Goal: Information Seeking & Learning: Check status

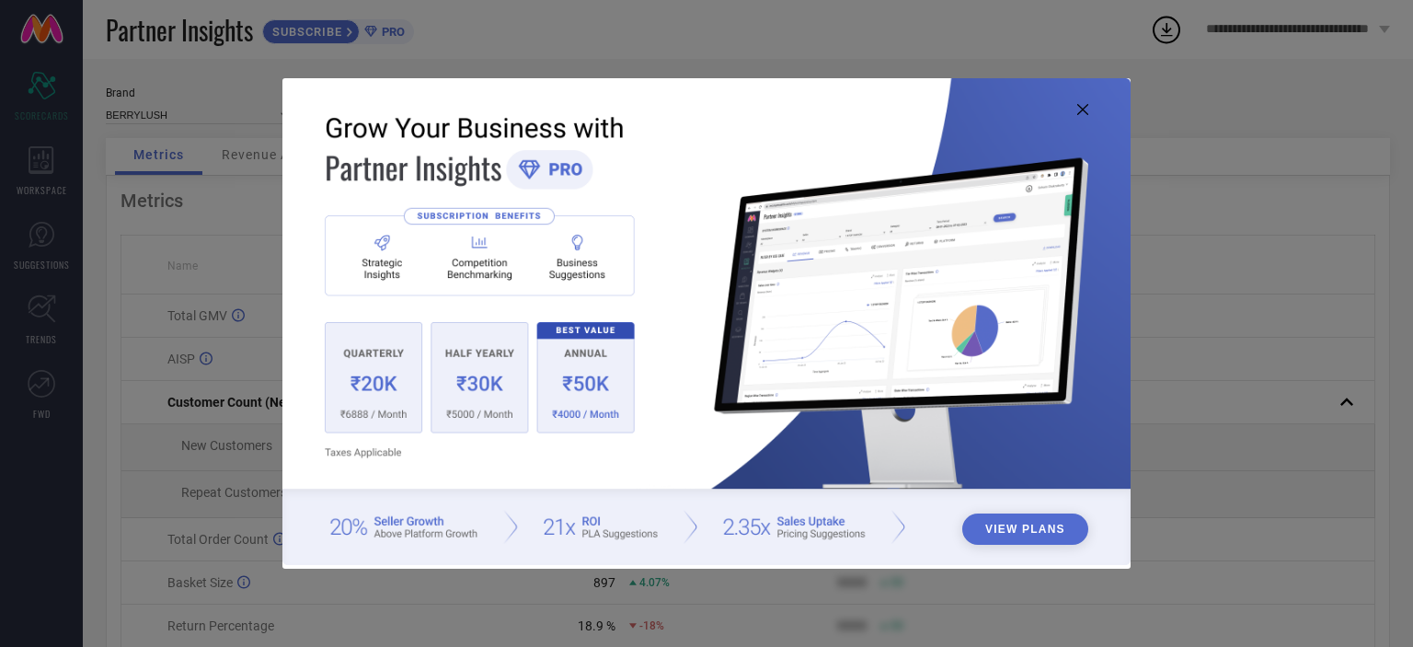
click at [1077, 115] on img at bounding box center [706, 322] width 848 height 488
click at [1087, 107] on icon at bounding box center [1082, 109] width 11 height 11
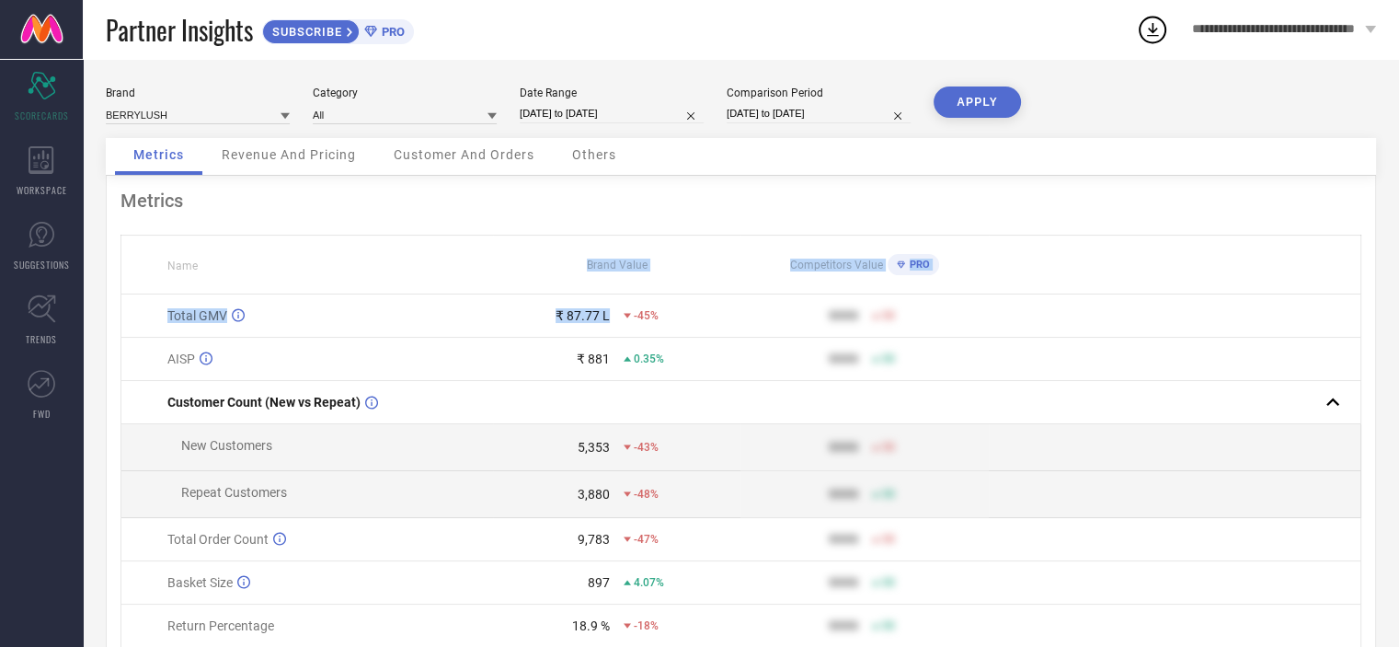
drag, startPoint x: 611, startPoint y: 305, endPoint x: 512, endPoint y: 280, distance: 102.6
click at [512, 280] on table "Name Brand Value Competitors Value PRO Total GMV ₹ 87.77 L -45% 9999 50 AISP ₹ …" at bounding box center [741, 463] width 1241 height 456
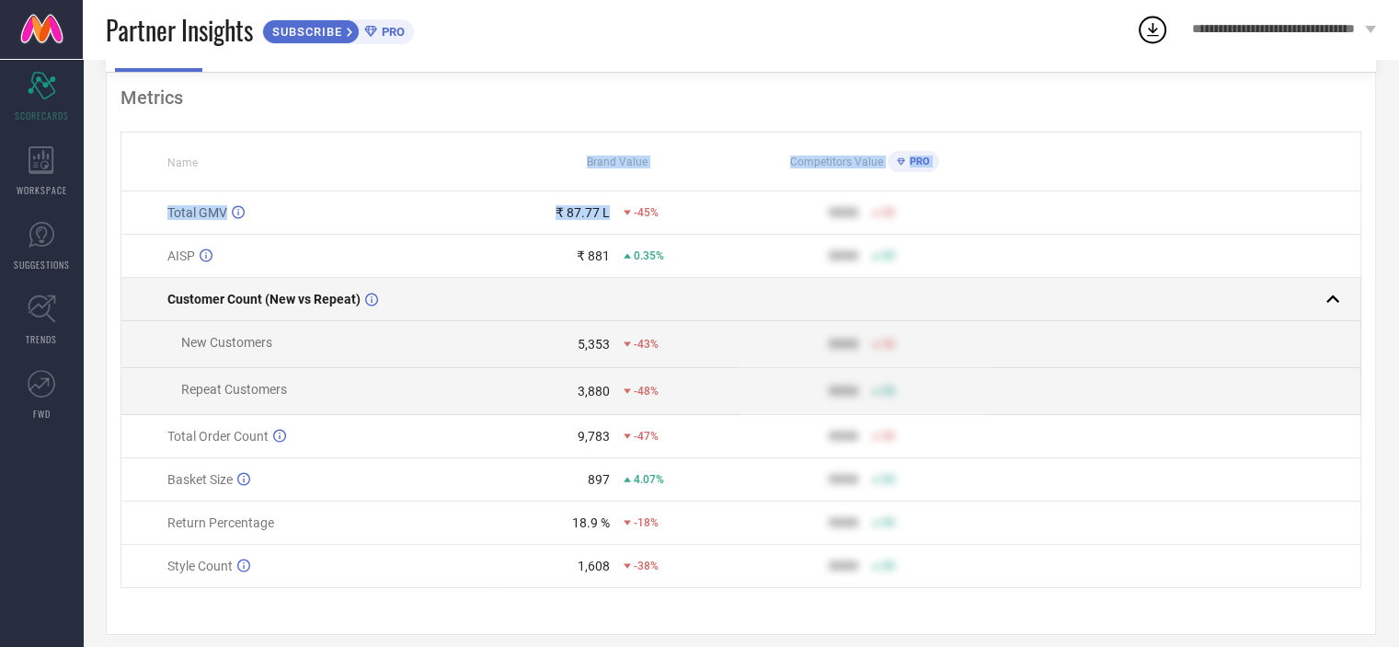
scroll to position [125, 0]
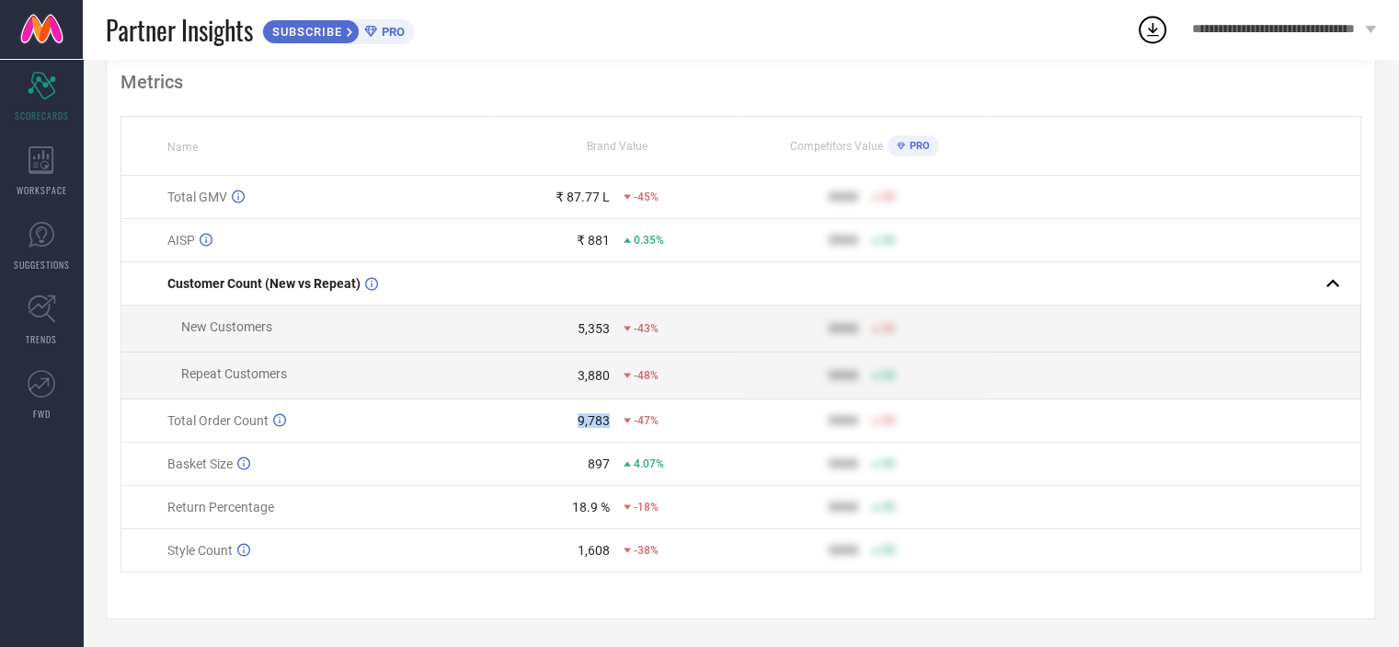
drag, startPoint x: 569, startPoint y: 417, endPoint x: 630, endPoint y: 417, distance: 61.6
click at [630, 417] on div "9,783 -47%" at bounding box center [617, 420] width 247 height 15
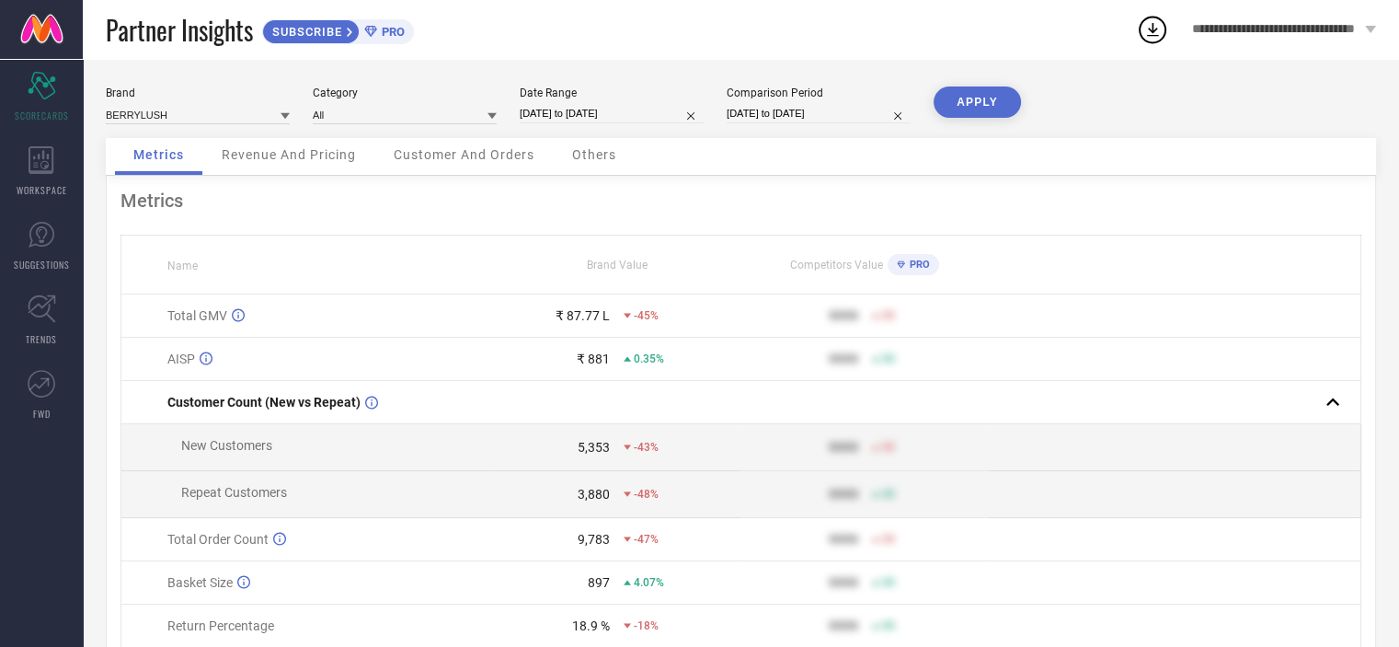
click at [338, 173] on div "Revenue And Pricing" at bounding box center [288, 156] width 171 height 37
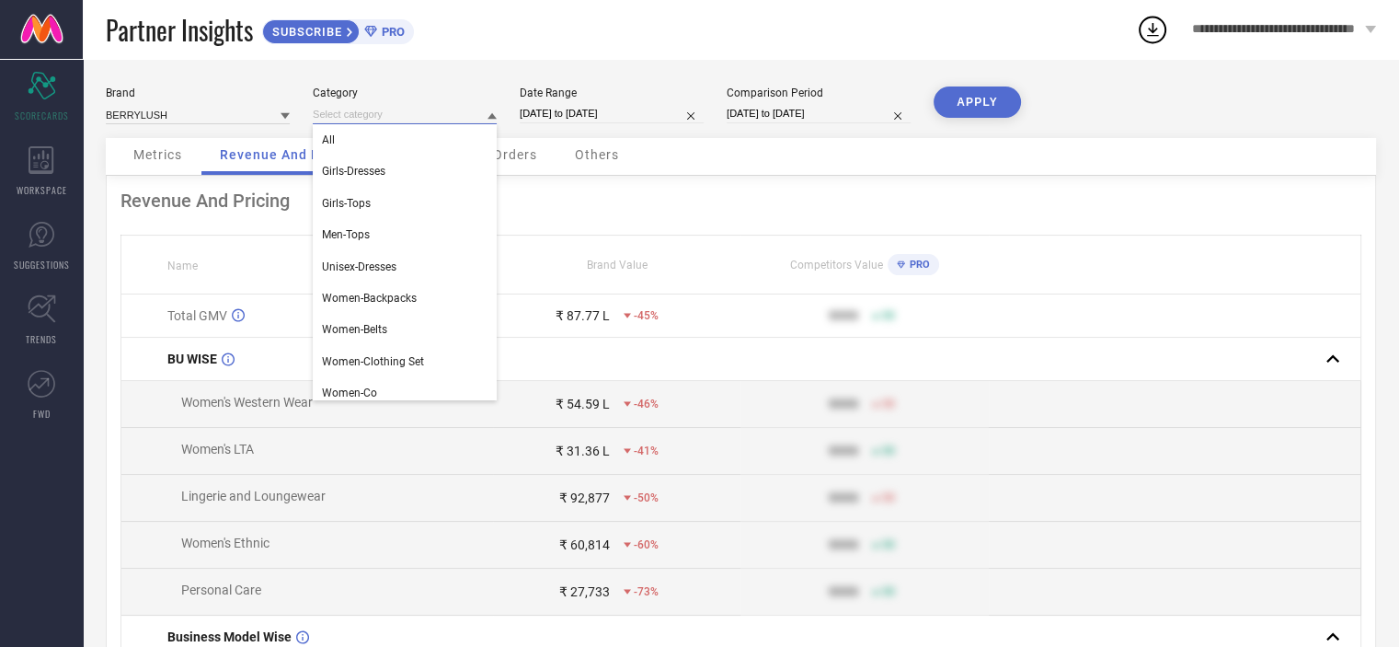
click at [419, 121] on input at bounding box center [405, 114] width 184 height 19
click at [415, 152] on div "All" at bounding box center [405, 139] width 184 height 31
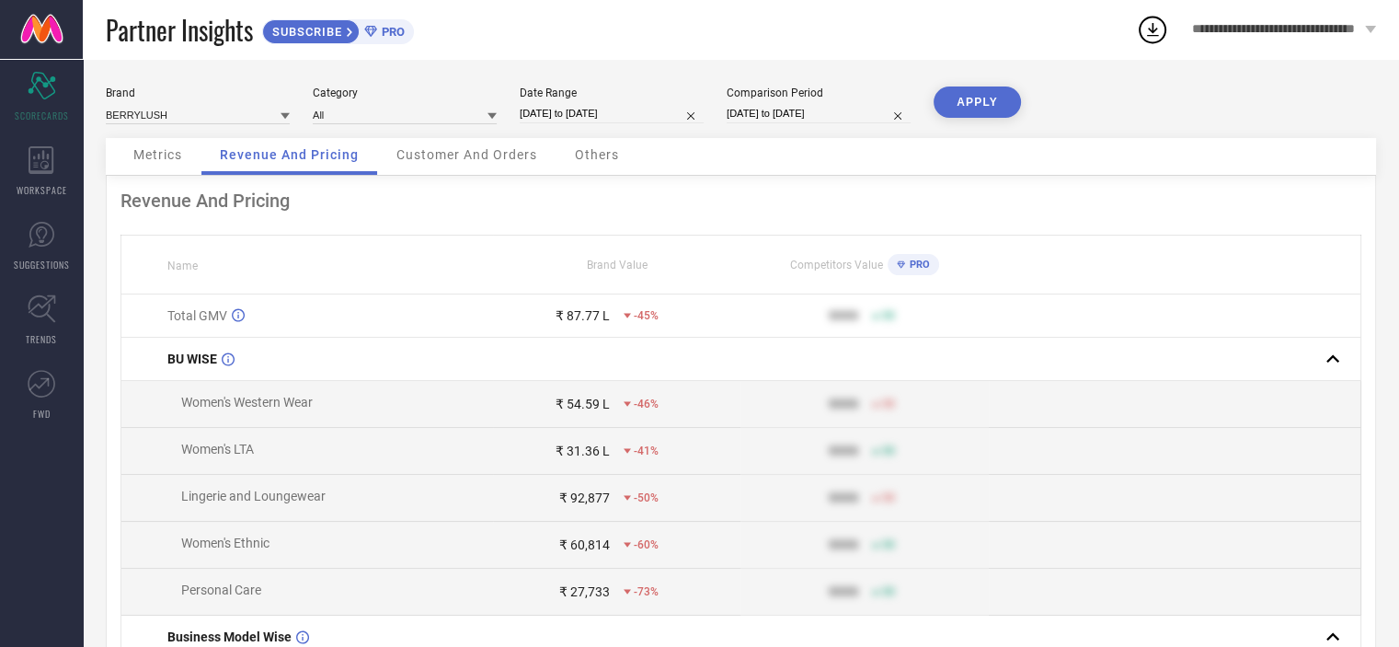
click at [457, 132] on div "Brand BERRYLUSH Category All Date Range [DATE] to [DATE] Comparison Period [DAT…" at bounding box center [741, 112] width 1271 height 52
click at [456, 147] on span "Customer And Orders" at bounding box center [467, 154] width 141 height 15
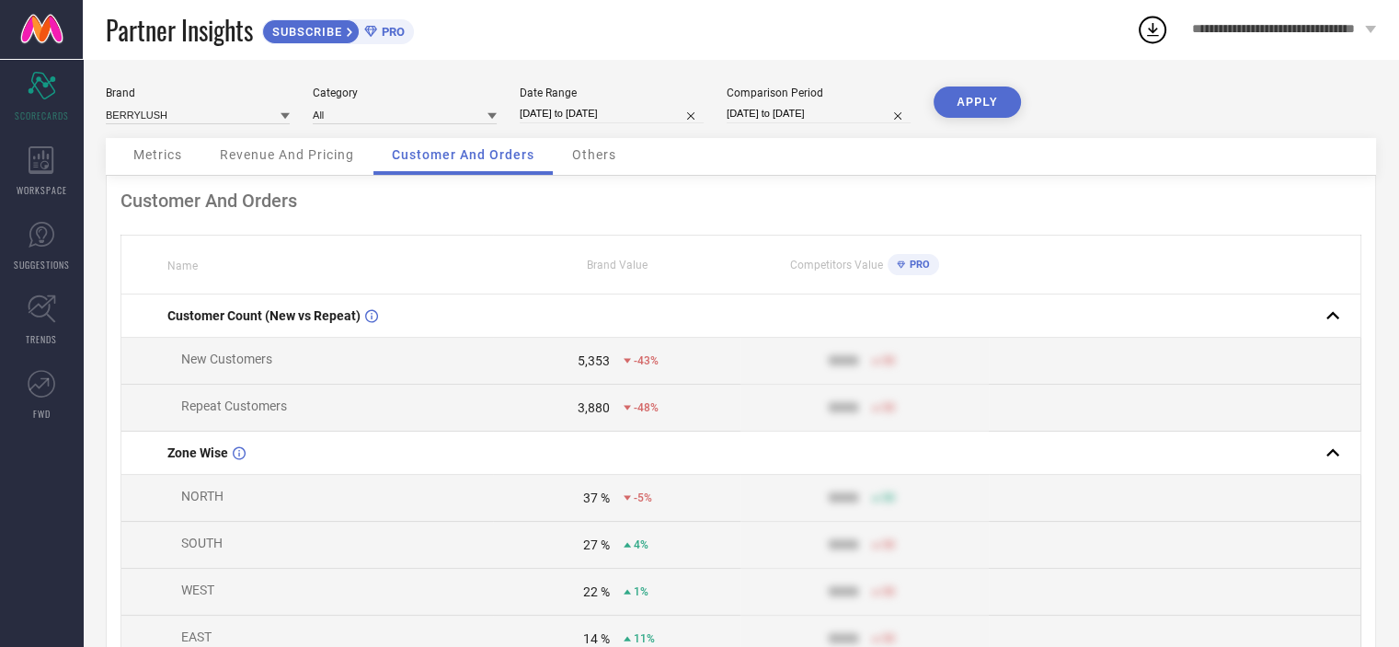
click at [596, 146] on div "Others" at bounding box center [594, 156] width 81 height 37
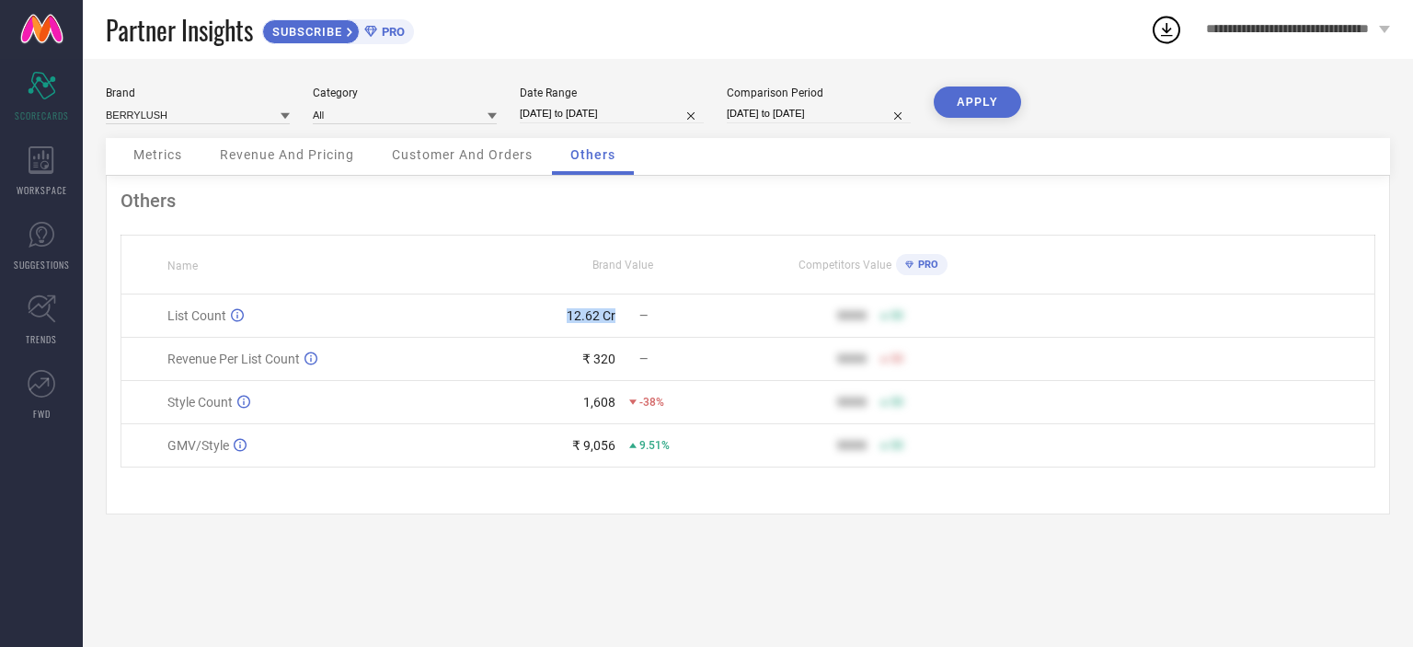
drag, startPoint x: 566, startPoint y: 316, endPoint x: 630, endPoint y: 323, distance: 64.7
click at [630, 323] on div "12.62 Cr —" at bounding box center [622, 315] width 249 height 15
drag, startPoint x: 575, startPoint y: 364, endPoint x: 638, endPoint y: 363, distance: 62.6
click at [638, 363] on div "₹ 320 —" at bounding box center [622, 358] width 249 height 15
drag, startPoint x: 571, startPoint y: 408, endPoint x: 630, endPoint y: 408, distance: 58.9
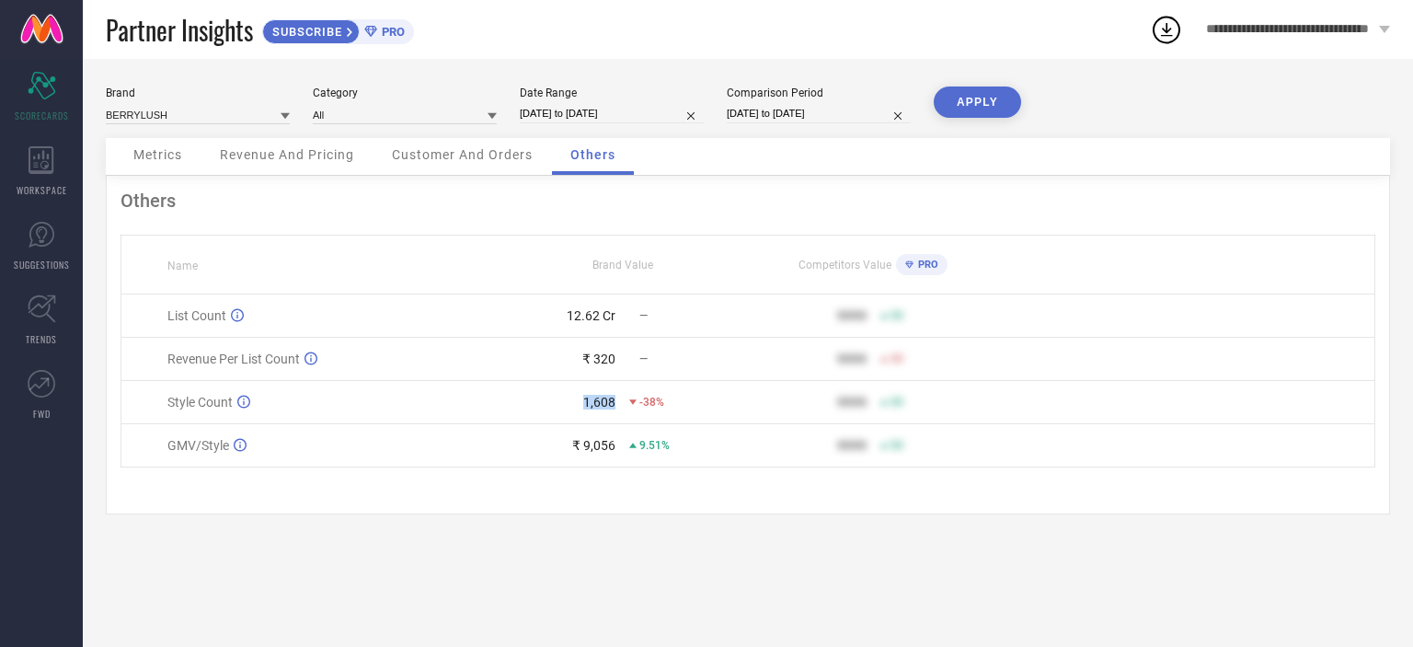
click at [630, 408] on div "1,608 -38%" at bounding box center [622, 402] width 249 height 15
drag, startPoint x: 572, startPoint y: 444, endPoint x: 823, endPoint y: 525, distance: 263.0
click at [699, 460] on td "₹ 9,056 9.51%" at bounding box center [622, 445] width 251 height 43
click at [637, 514] on div "Others Name Brand Value Competitors Value PRO List Count 12.62 Cr — 9999 50 Rev…" at bounding box center [748, 345] width 1284 height 339
click at [188, 155] on div "Metrics" at bounding box center [158, 156] width 86 height 37
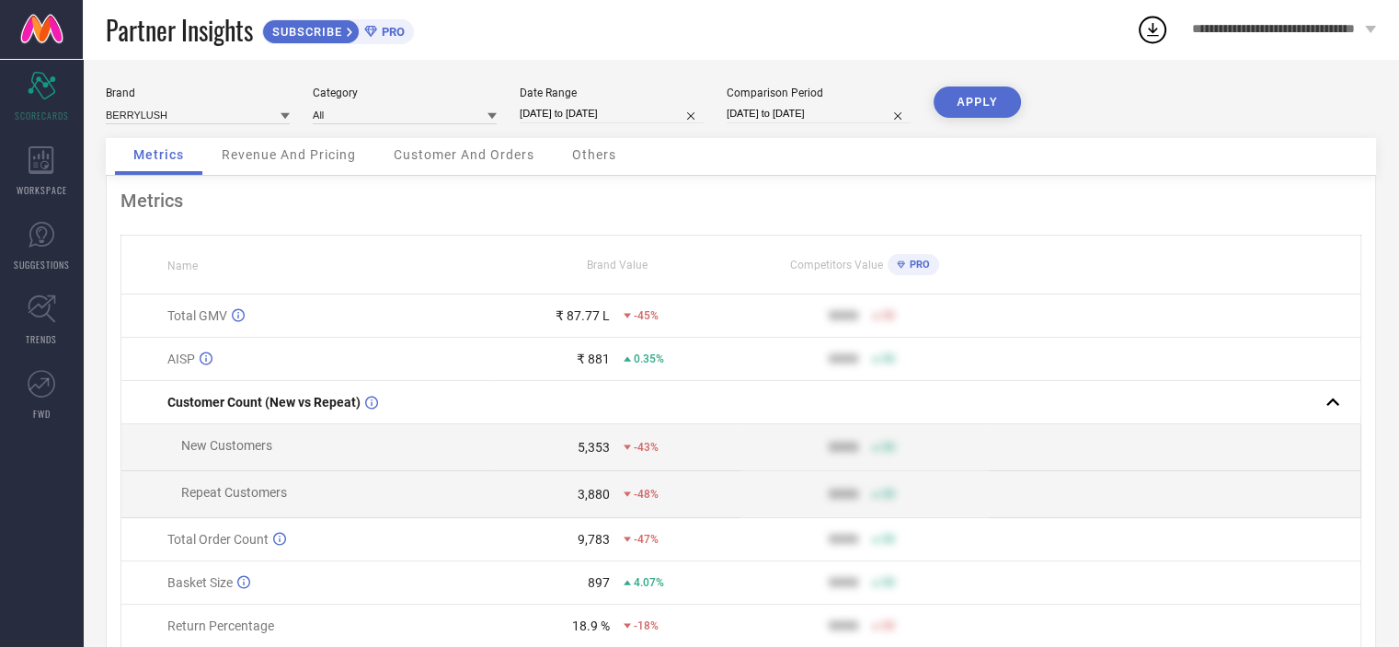
click at [903, 268] on icon at bounding box center [901, 264] width 8 height 9
click at [924, 264] on span "PRO" at bounding box center [917, 265] width 25 height 12
select select "6"
select select "2024"
select select "7"
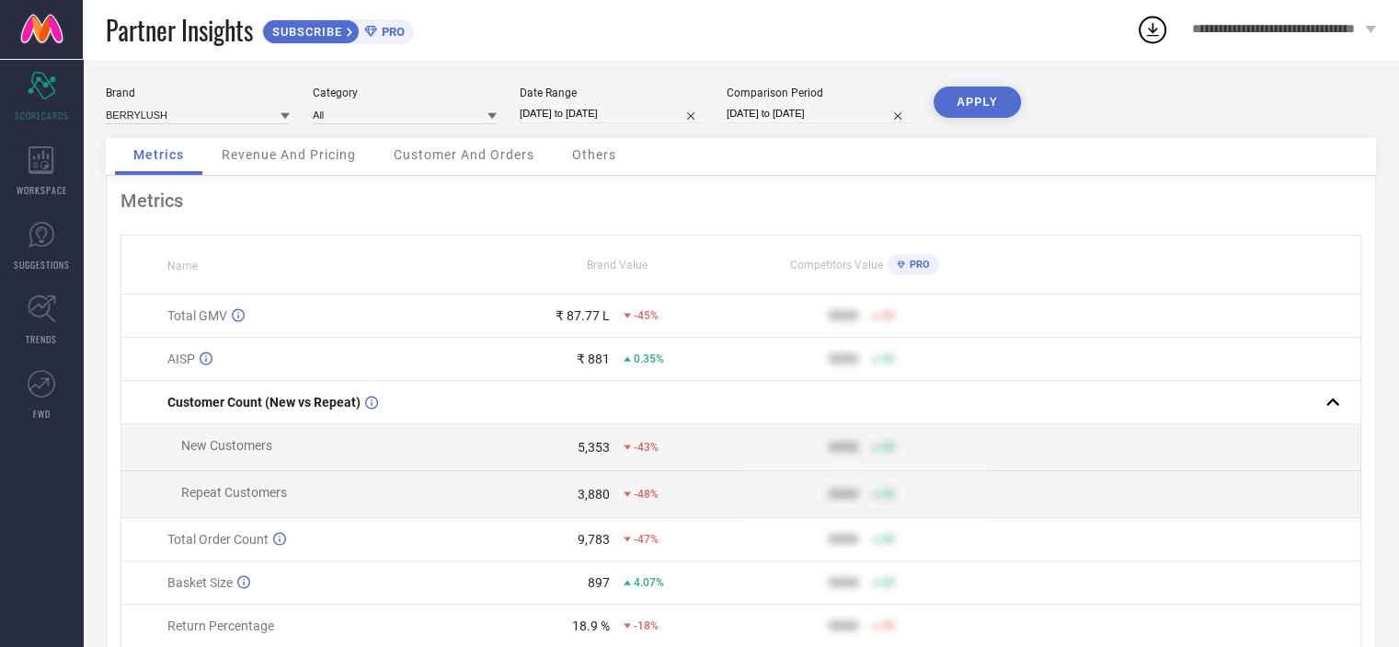
select select "2024"
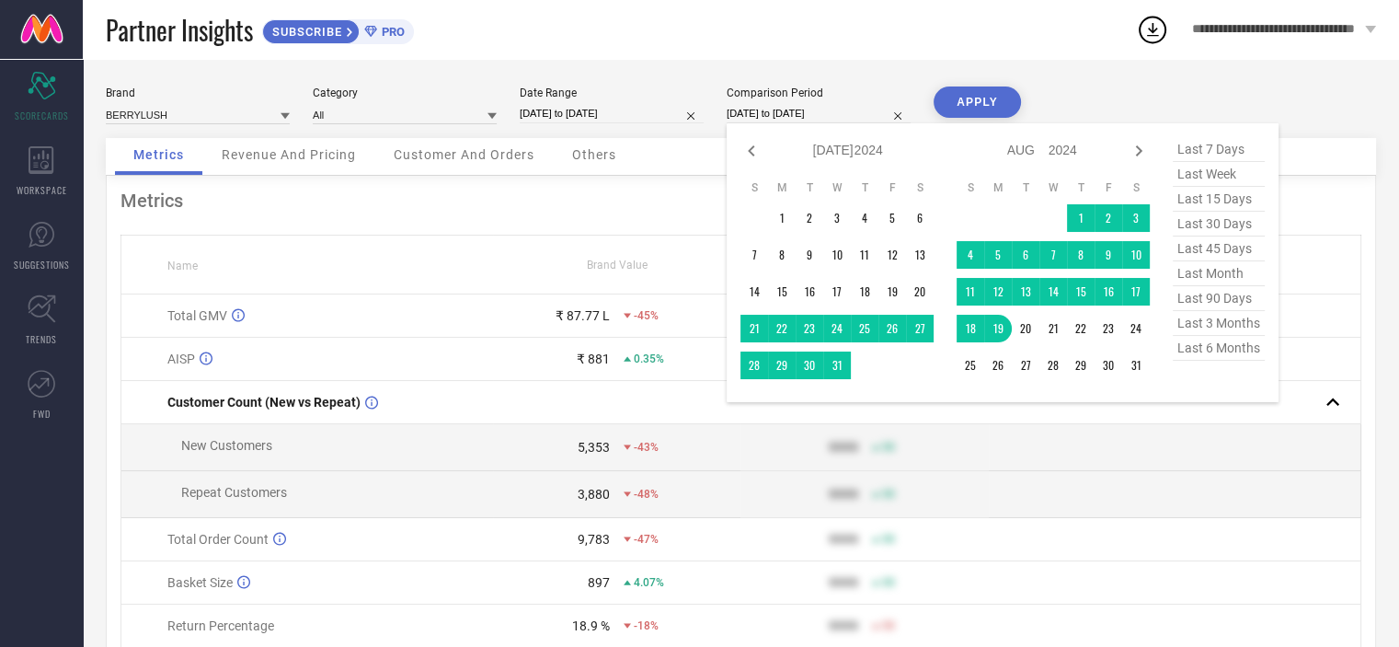
click at [845, 109] on input "[DATE] to [DATE]" at bounding box center [819, 113] width 184 height 19
click at [746, 147] on icon at bounding box center [752, 151] width 22 height 22
select select "5"
select select "2024"
select select "6"
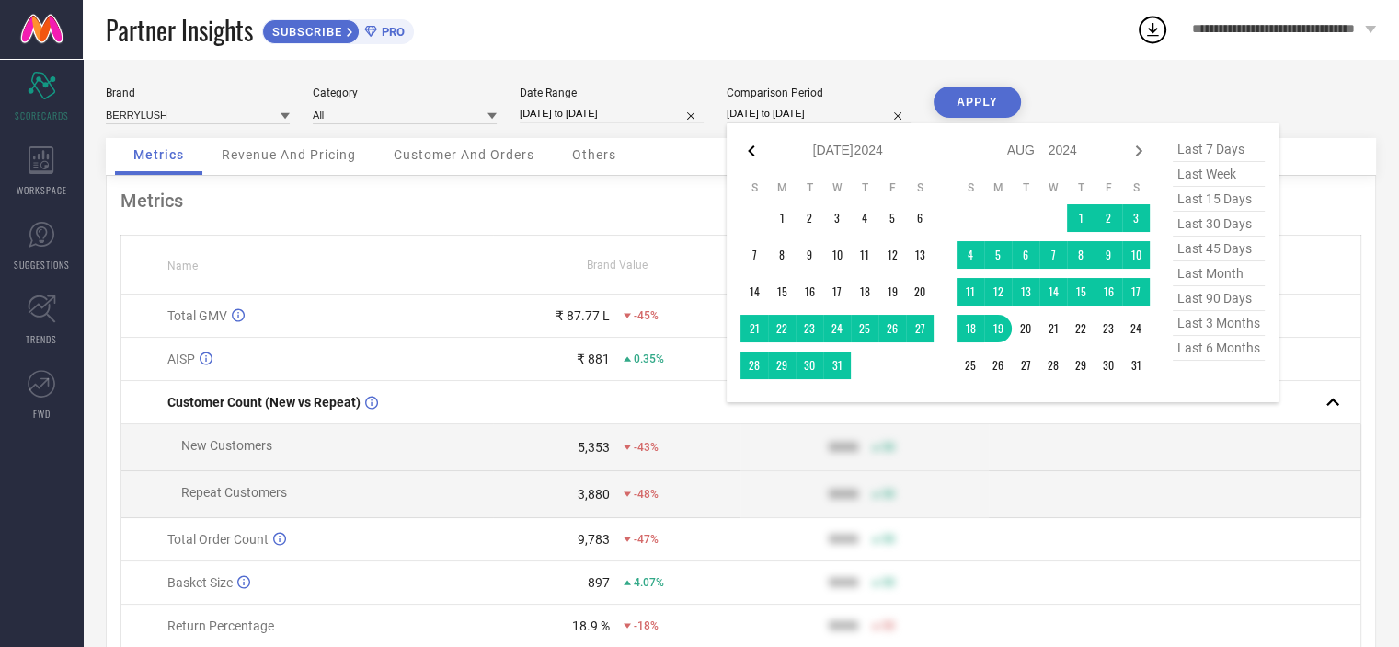
select select "2024"
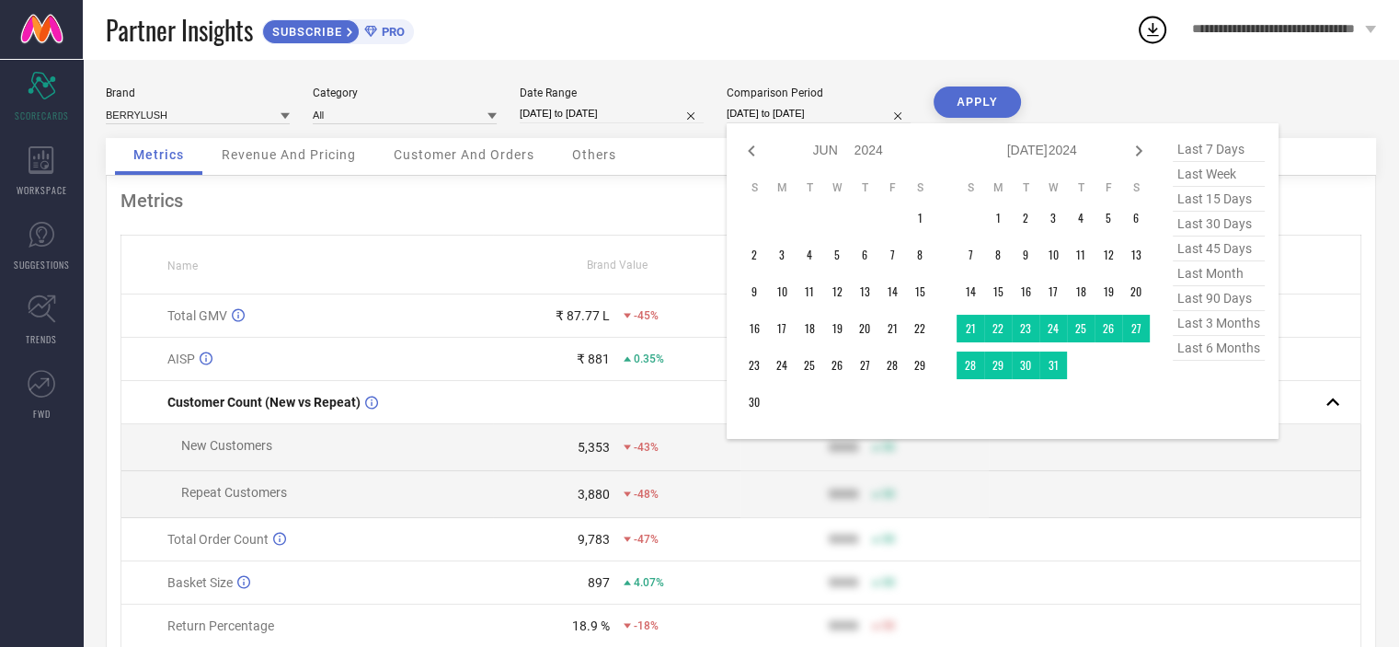
click at [746, 147] on icon at bounding box center [752, 151] width 22 height 22
select select "4"
select select "2024"
select select "5"
select select "2024"
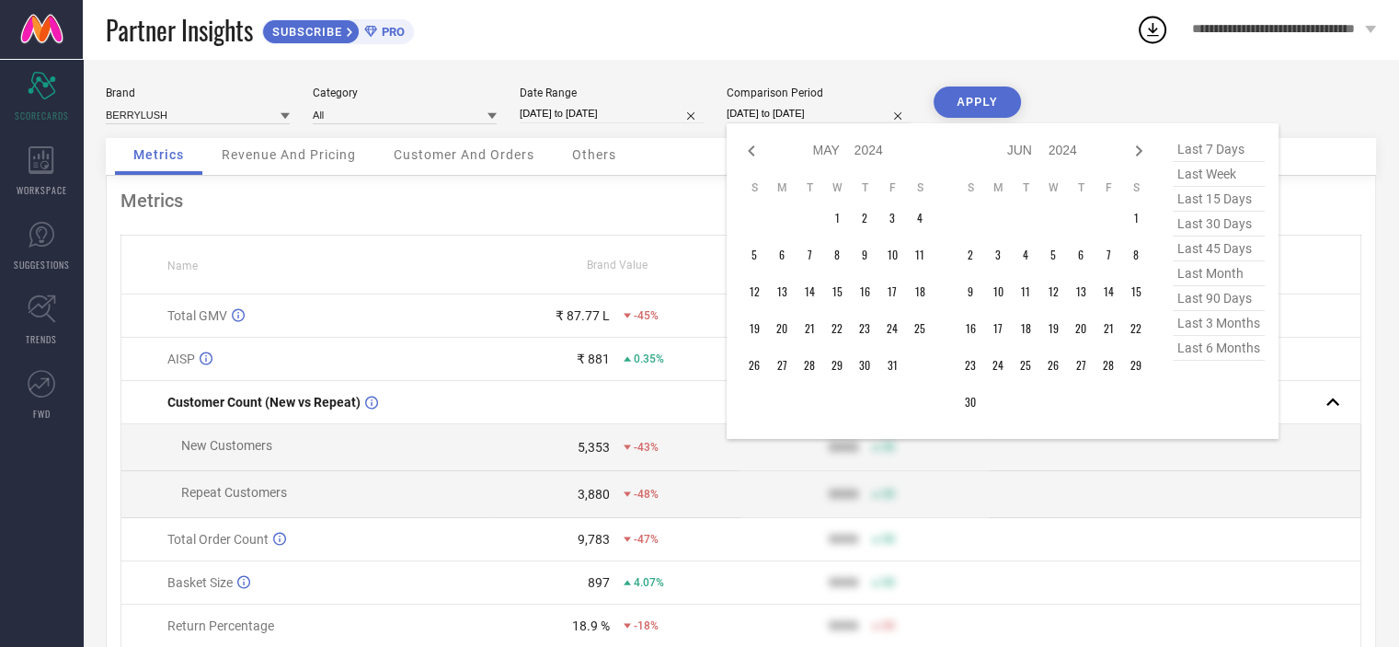
click at [746, 147] on icon at bounding box center [752, 151] width 22 height 22
select select "3"
select select "2024"
select select "4"
select select "2024"
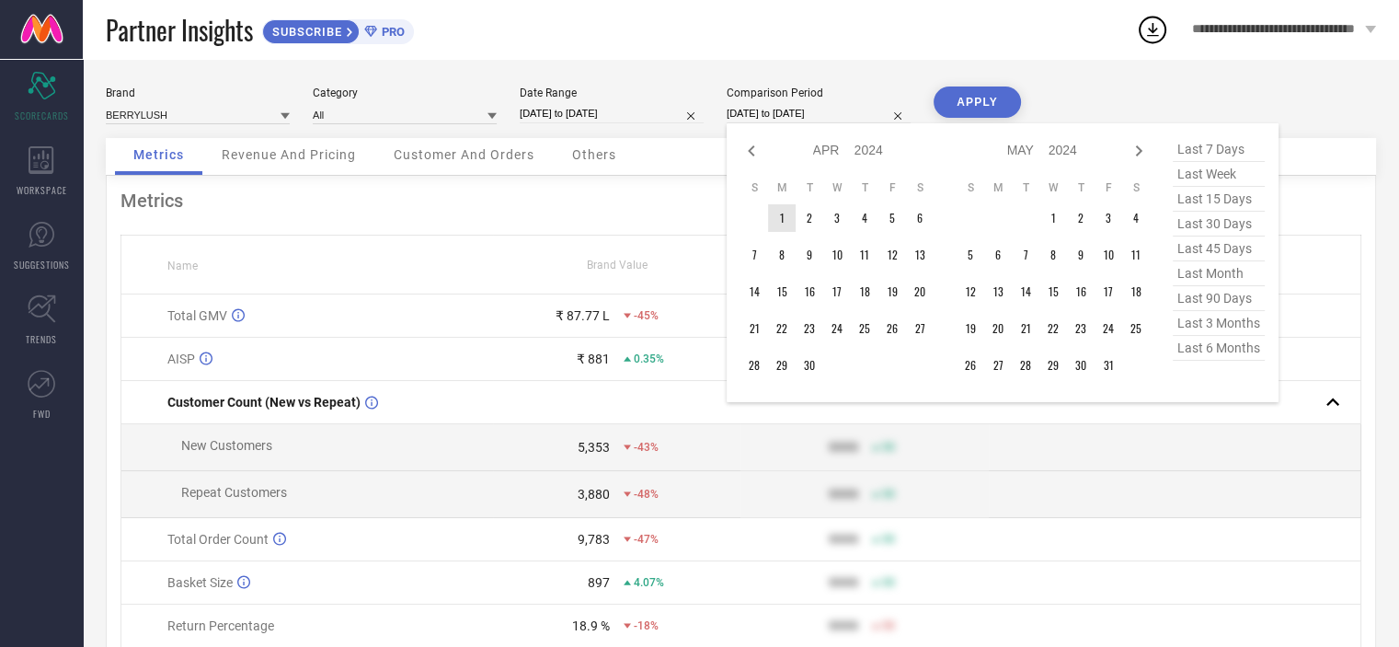
type input "After [DATE]"
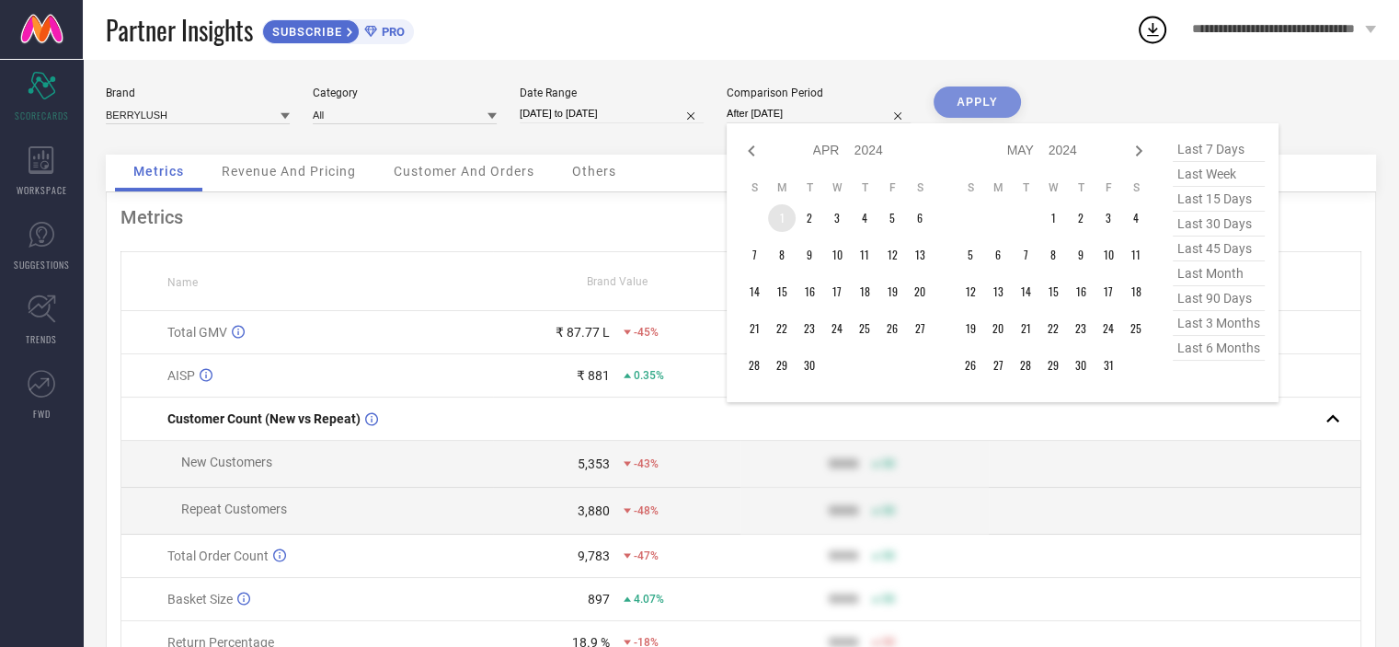
click at [780, 221] on td "1" at bounding box center [782, 218] width 28 height 28
click at [623, 121] on input "[DATE] to [DATE]" at bounding box center [612, 113] width 184 height 19
select select "6"
select select "2025"
select select "7"
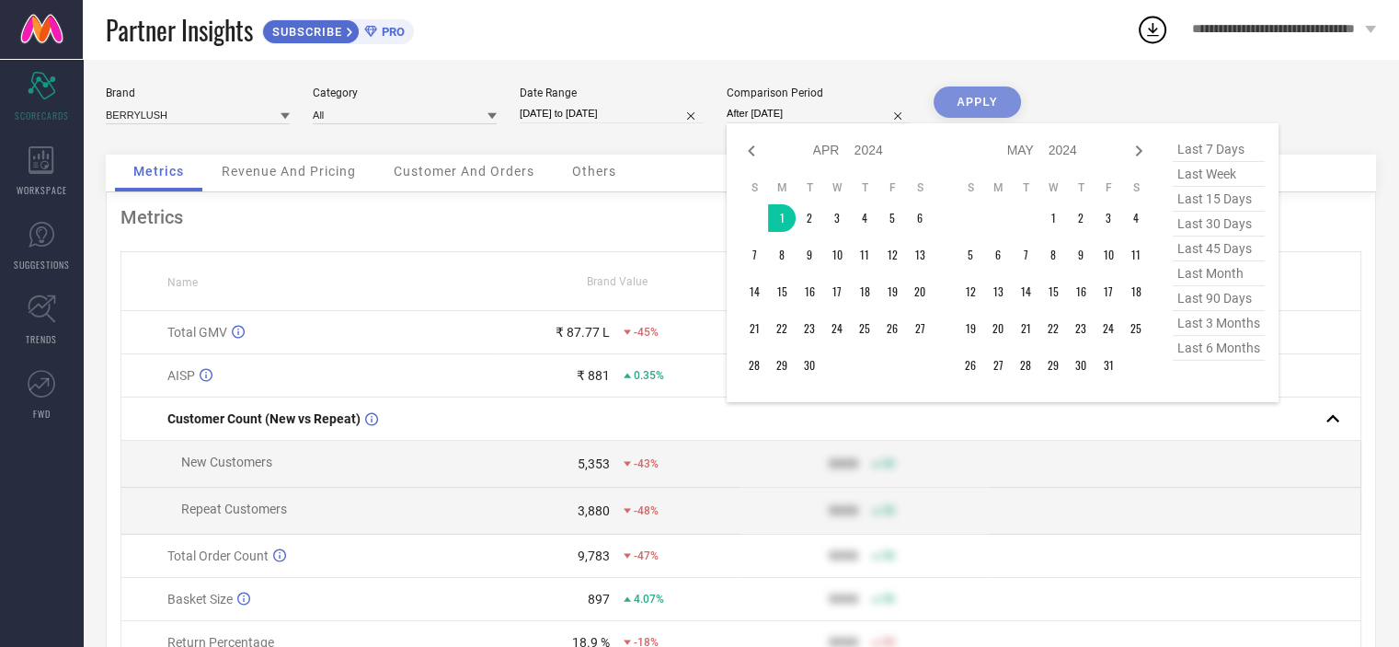
select select "2025"
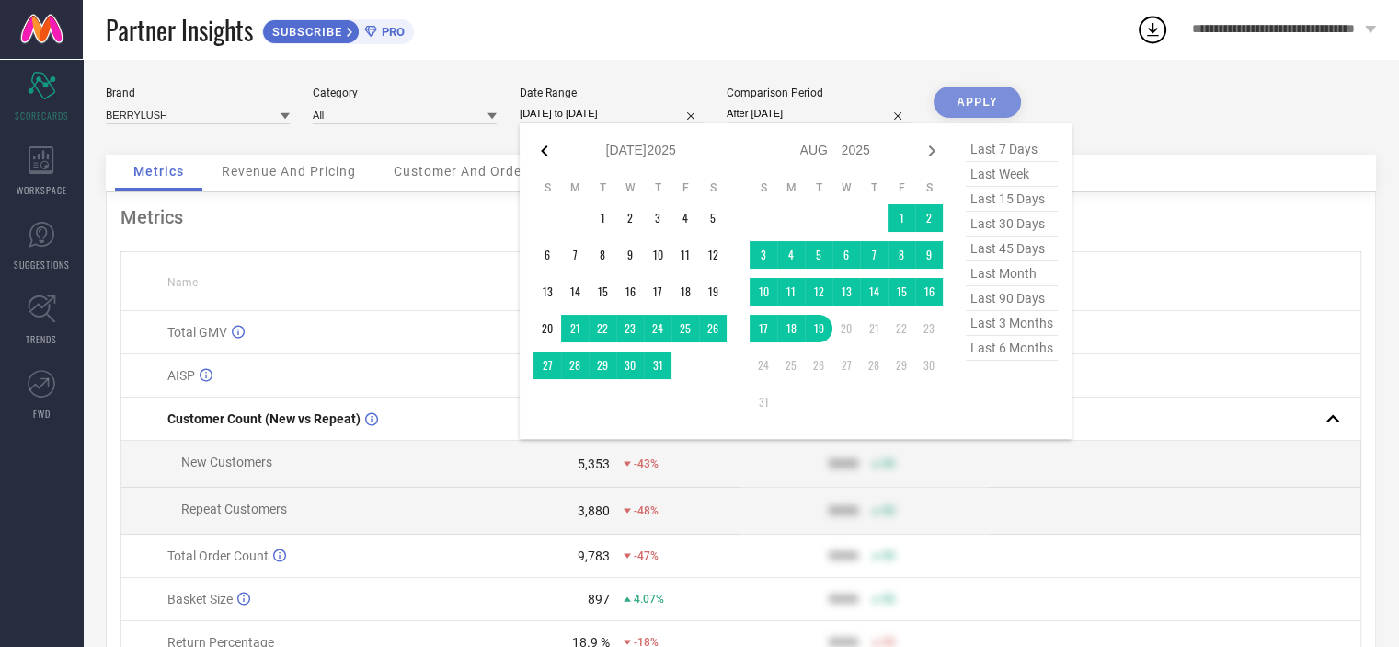
click at [545, 147] on icon at bounding box center [544, 150] width 6 height 11
select select "5"
select select "2025"
select select "6"
select select "2025"
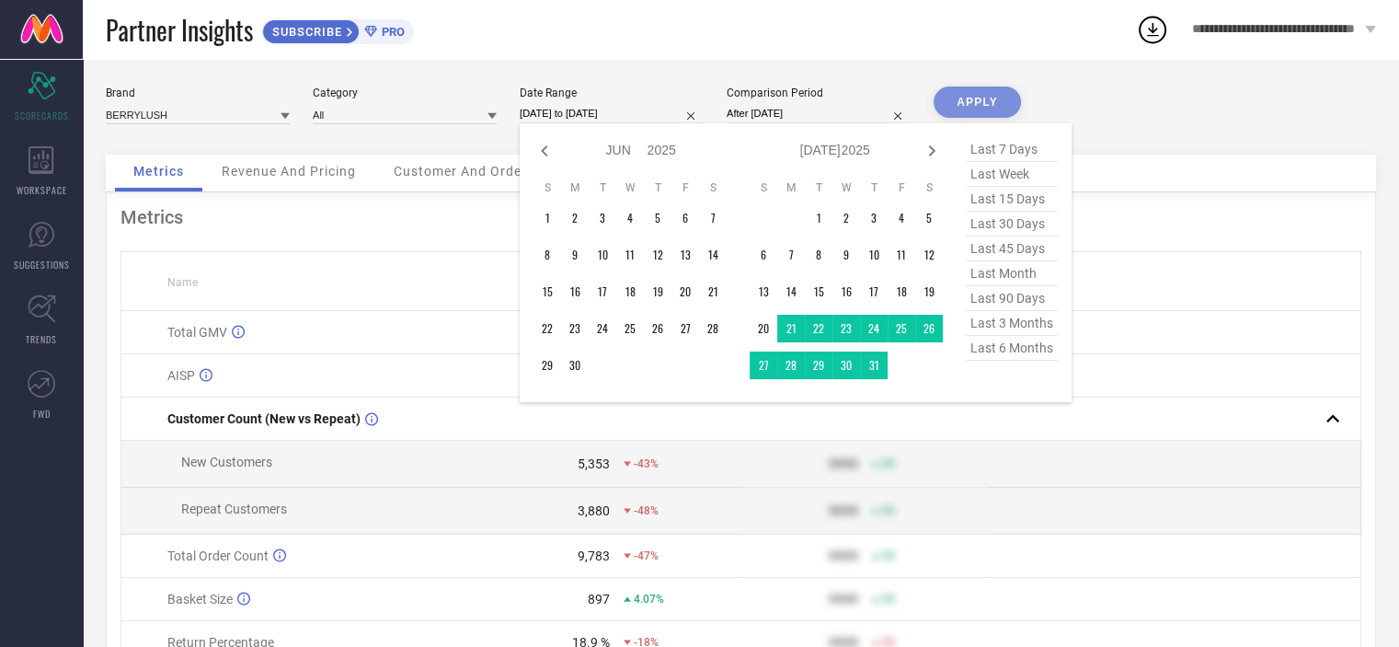
click at [545, 147] on icon at bounding box center [544, 150] width 6 height 11
select select "4"
select select "2025"
select select "5"
select select "2025"
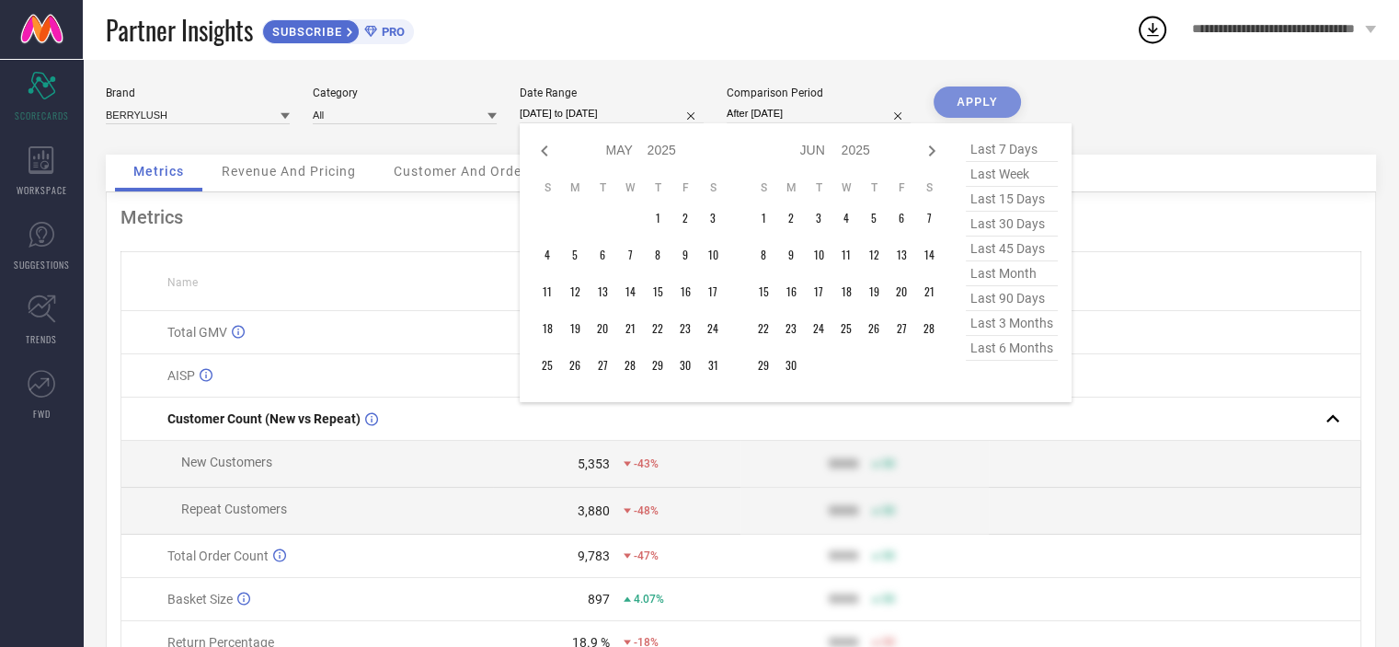
click at [545, 147] on icon at bounding box center [544, 150] width 6 height 11
select select "3"
select select "2025"
select select "4"
select select "2025"
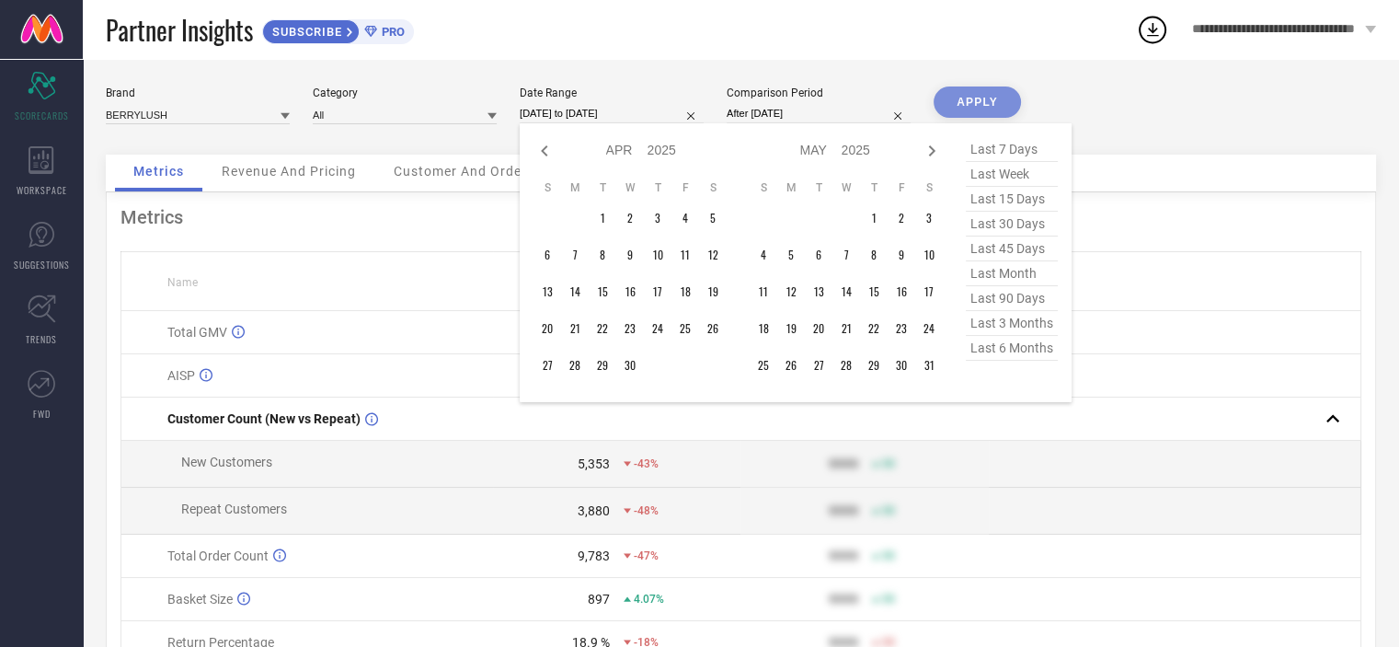
click at [545, 147] on icon at bounding box center [544, 150] width 6 height 11
select select "2"
select select "2025"
select select "3"
select select "2025"
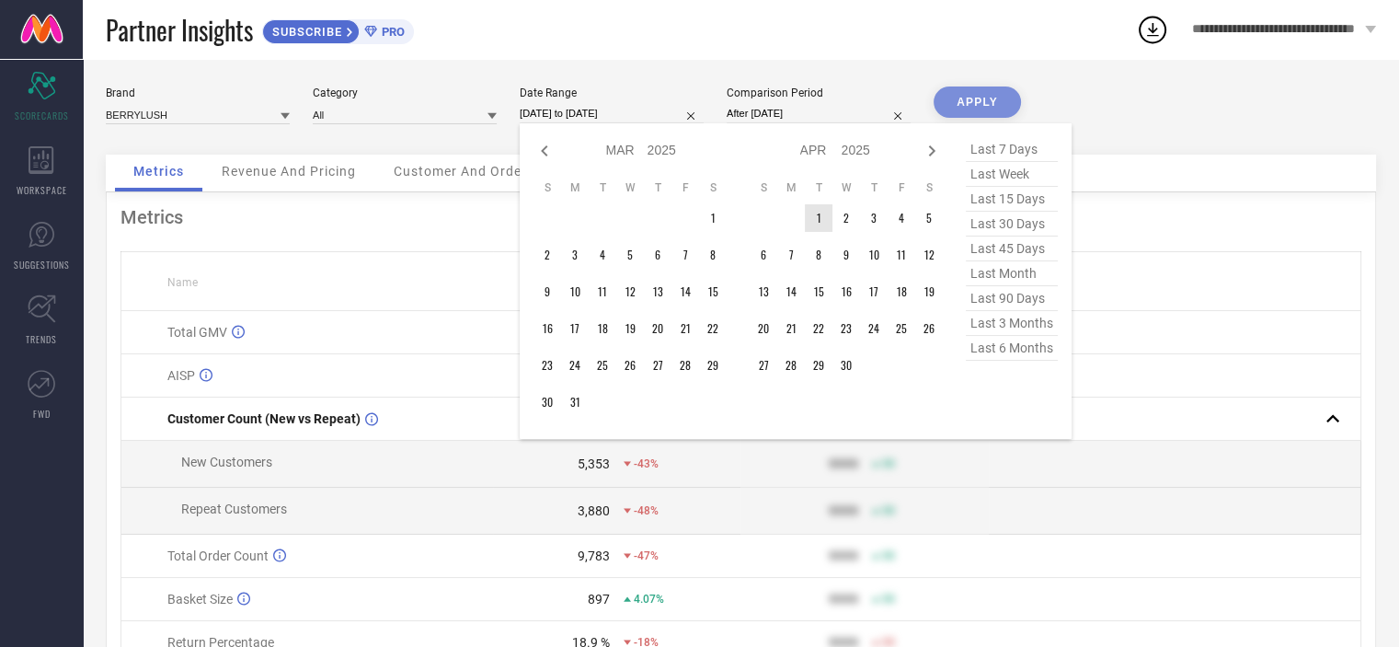
type input "After [DATE]"
click at [826, 219] on td "1" at bounding box center [819, 218] width 28 height 28
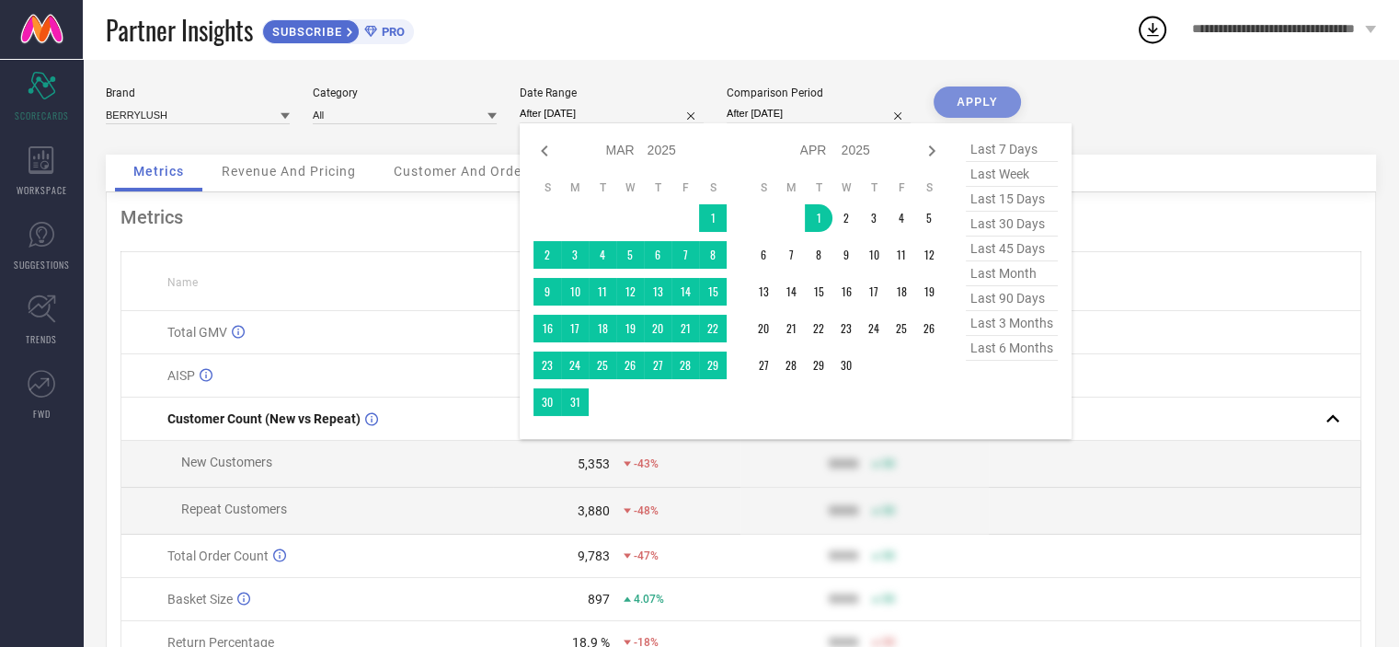
click at [850, 100] on div "Comparison Period After [DATE] Both start and end date are required" at bounding box center [819, 113] width 184 height 54
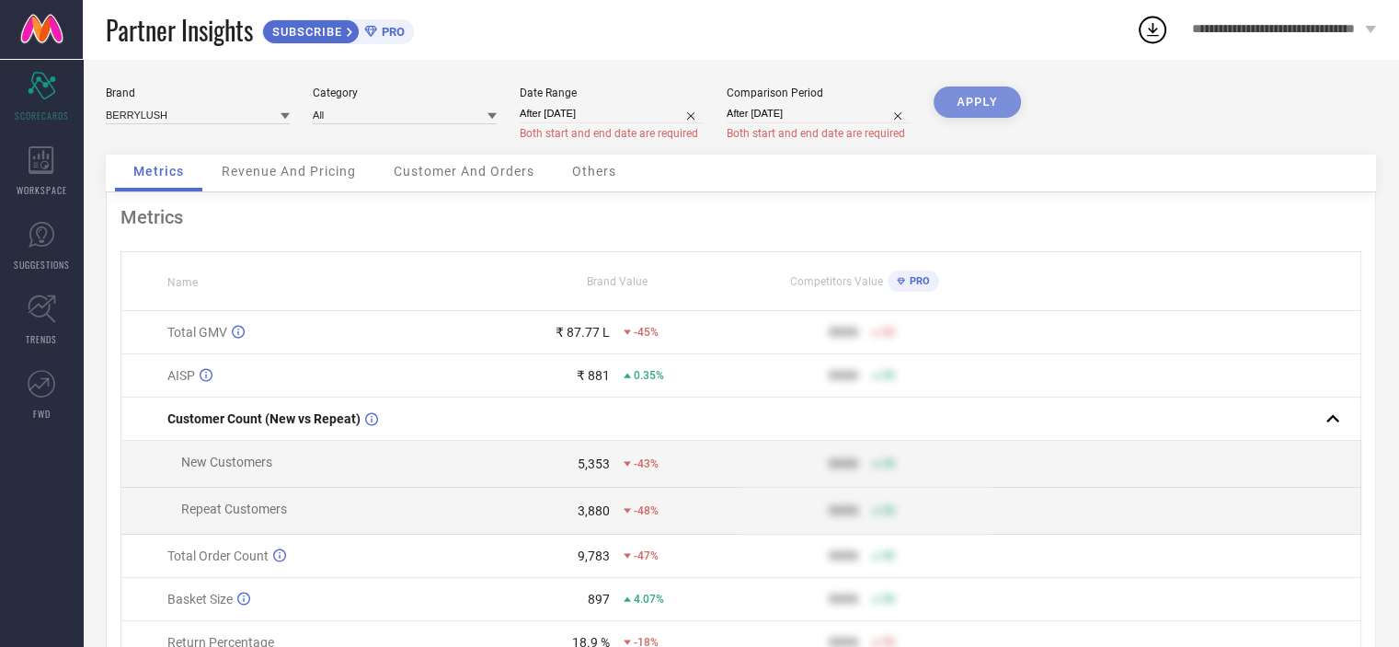
click at [854, 110] on input "After [DATE]" at bounding box center [819, 113] width 184 height 19
select select "3"
select select "2024"
select select "4"
select select "2024"
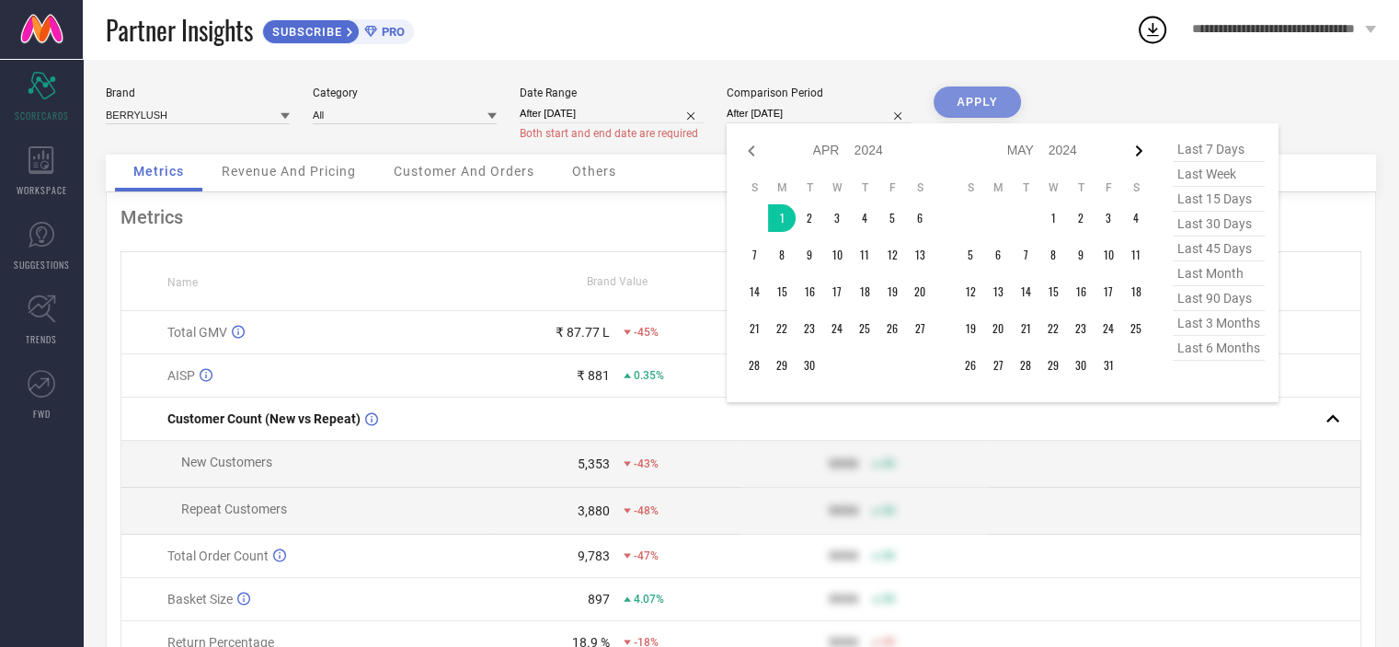
click at [1145, 151] on icon at bounding box center [1139, 151] width 22 height 22
select select "4"
select select "2024"
select select "5"
select select "2024"
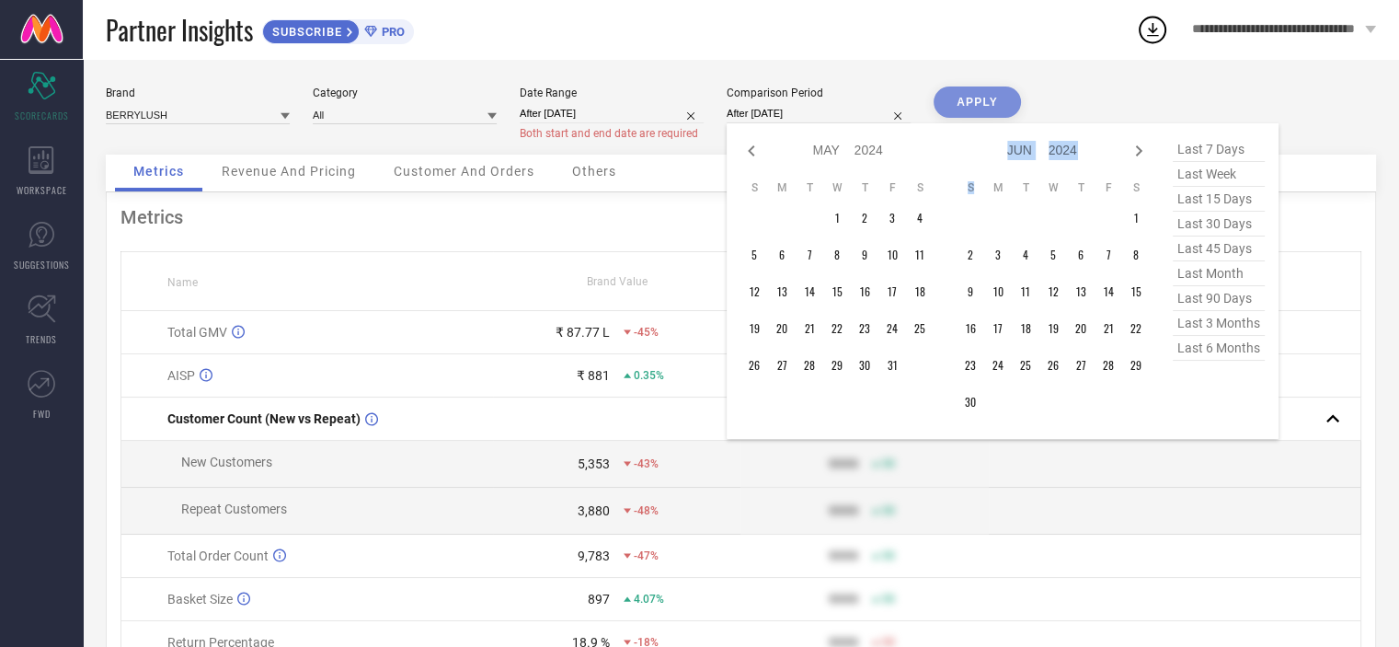
click at [1145, 151] on icon at bounding box center [1139, 151] width 22 height 22
select select "5"
select select "2024"
select select "6"
select select "2024"
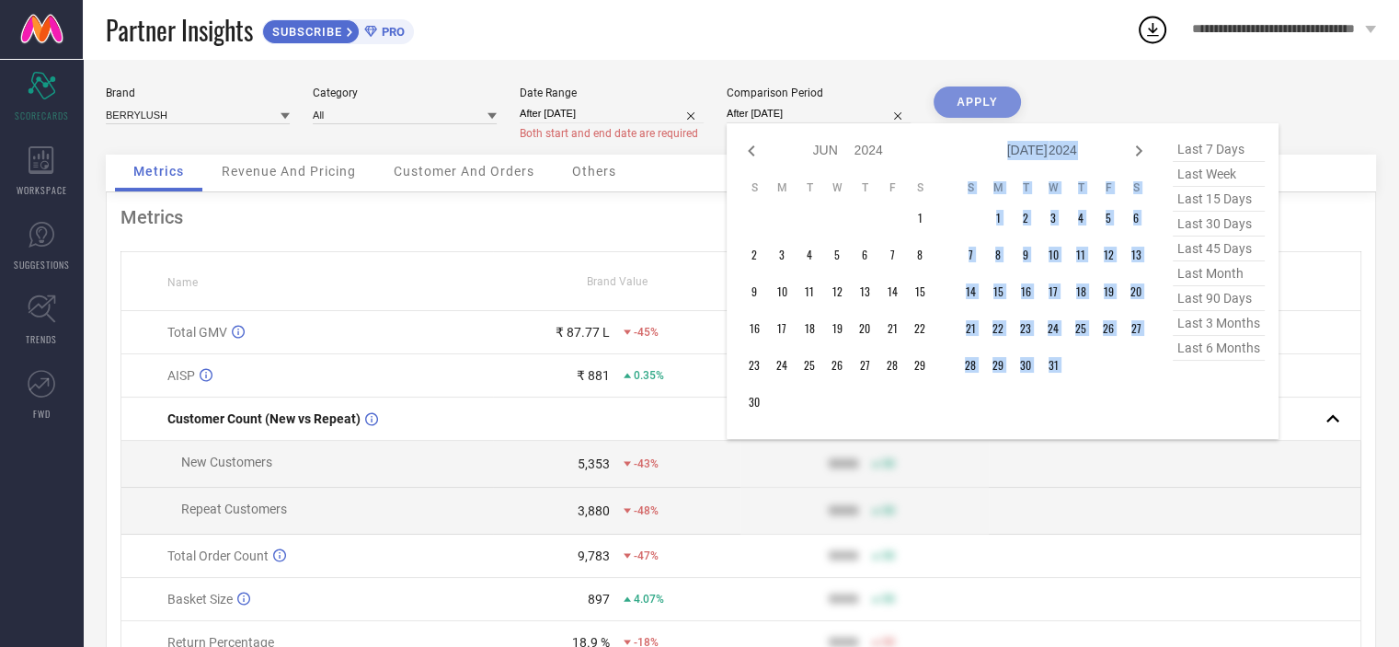
click at [1145, 151] on icon at bounding box center [1139, 151] width 22 height 22
select select "6"
select select "2024"
select select "7"
select select "2024"
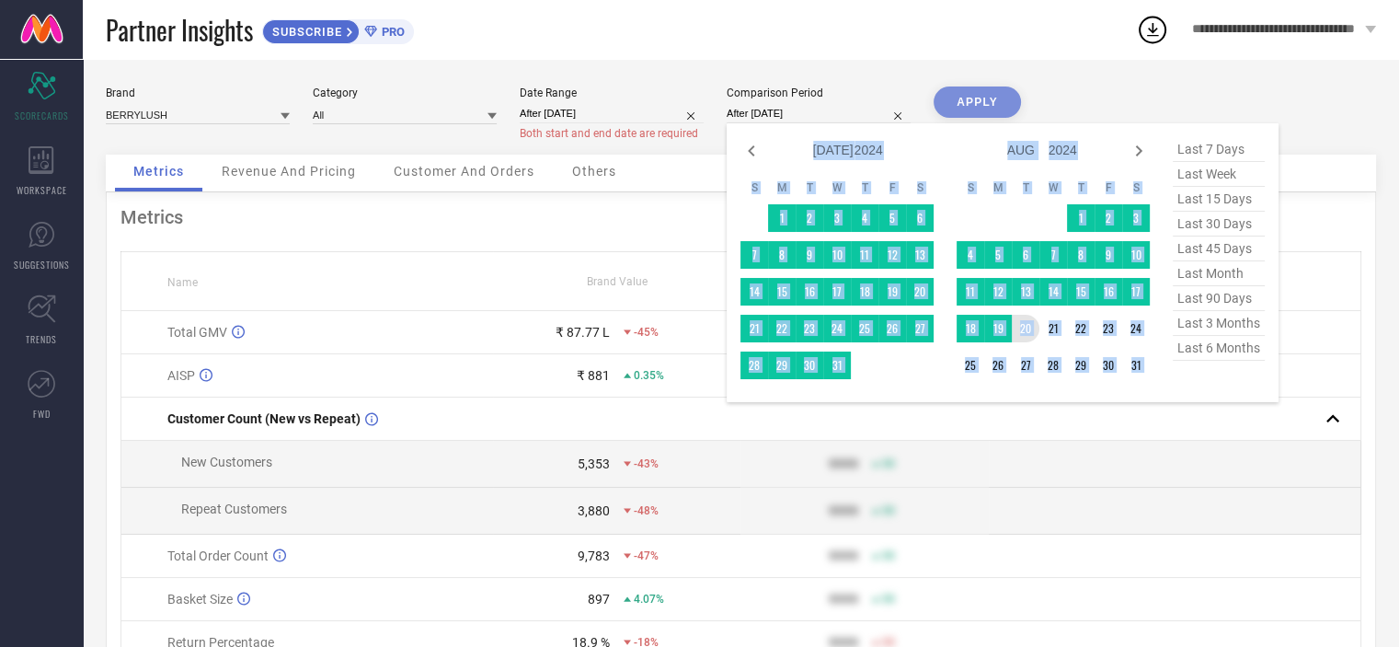
click at [1031, 341] on table "S M T W T F S 1 2 3 4 5 6 7 8 9 10 11 12 13 14 15 16 17 18 19 20 21 22 23 24 25…" at bounding box center [1053, 279] width 193 height 217
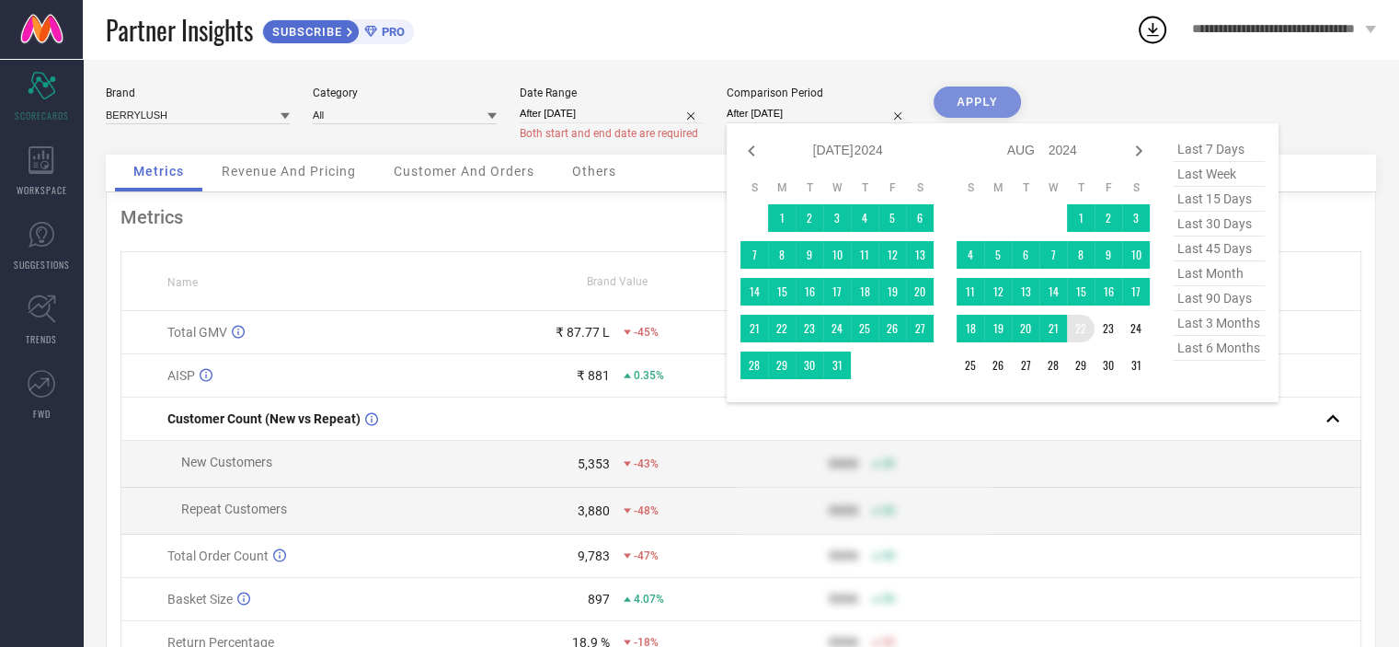
type input "[DATE] to [DATE]"
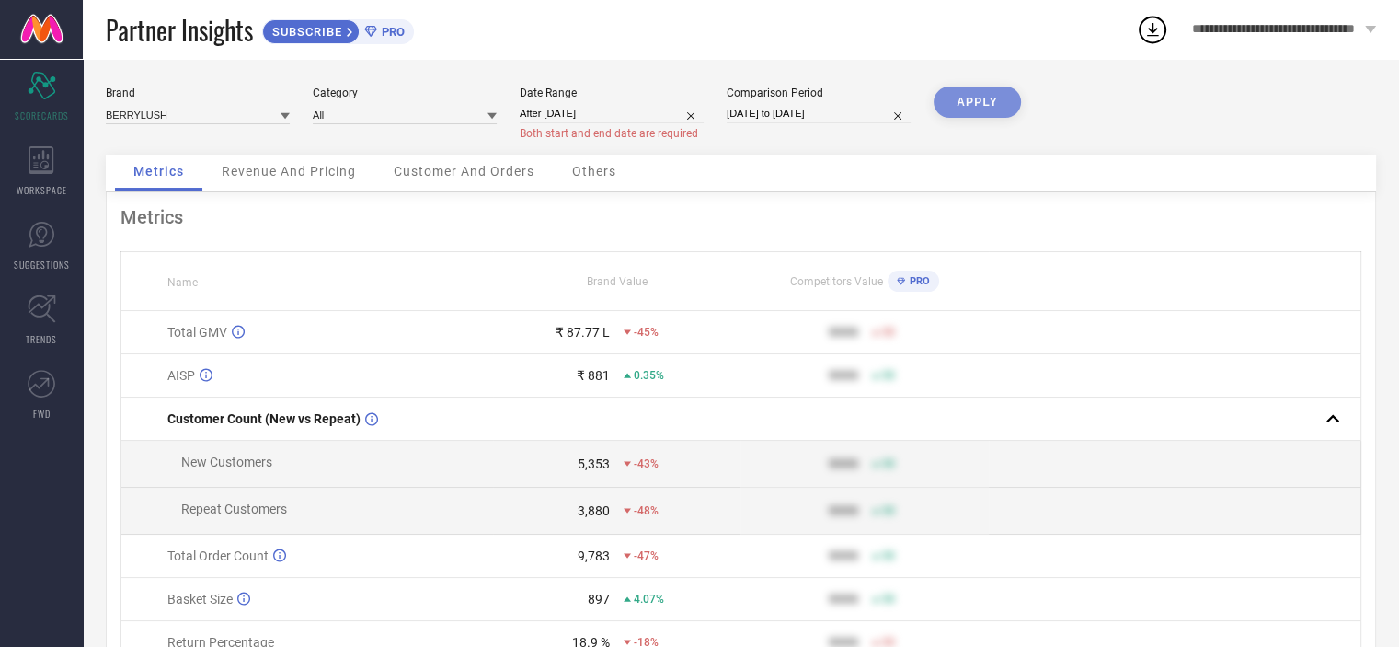
click at [972, 97] on div "APPLY" at bounding box center [977, 120] width 87 height 68
click at [971, 113] on div "APPLY" at bounding box center [977, 120] width 87 height 68
click at [617, 113] on input "After [DATE]" at bounding box center [612, 113] width 184 height 19
select select "3"
select select "2025"
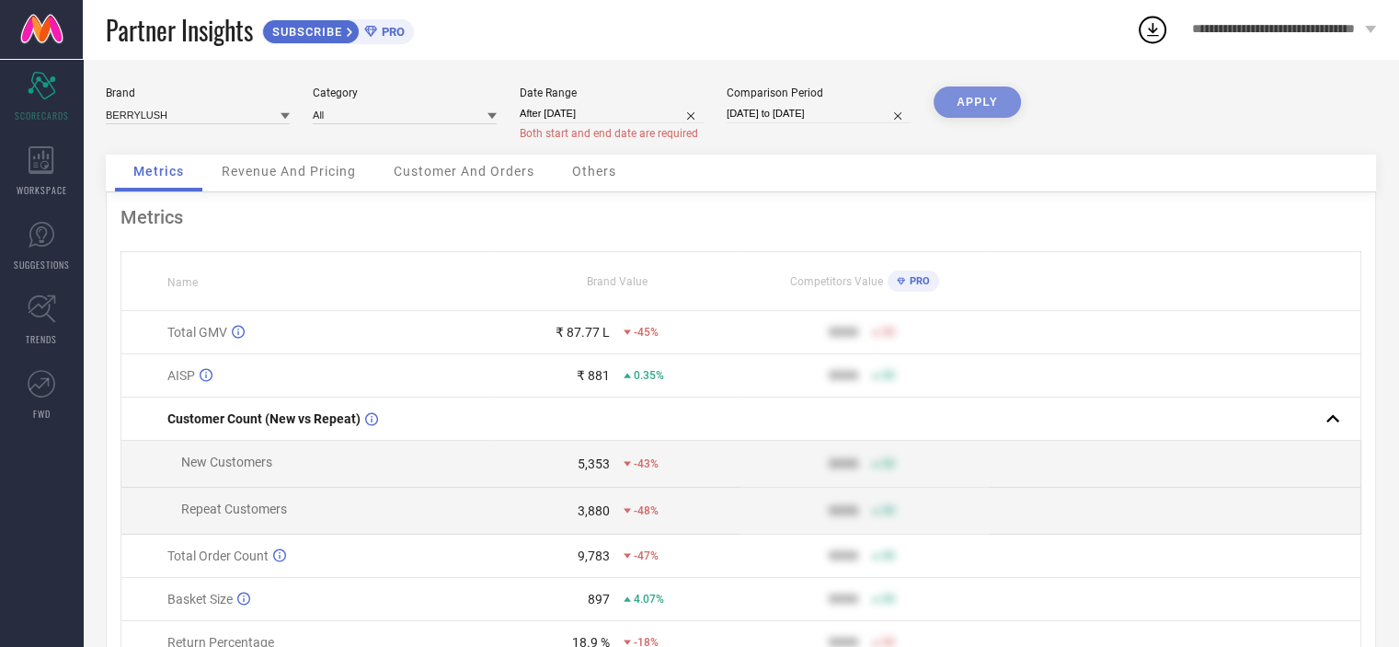
select select "4"
select select "2025"
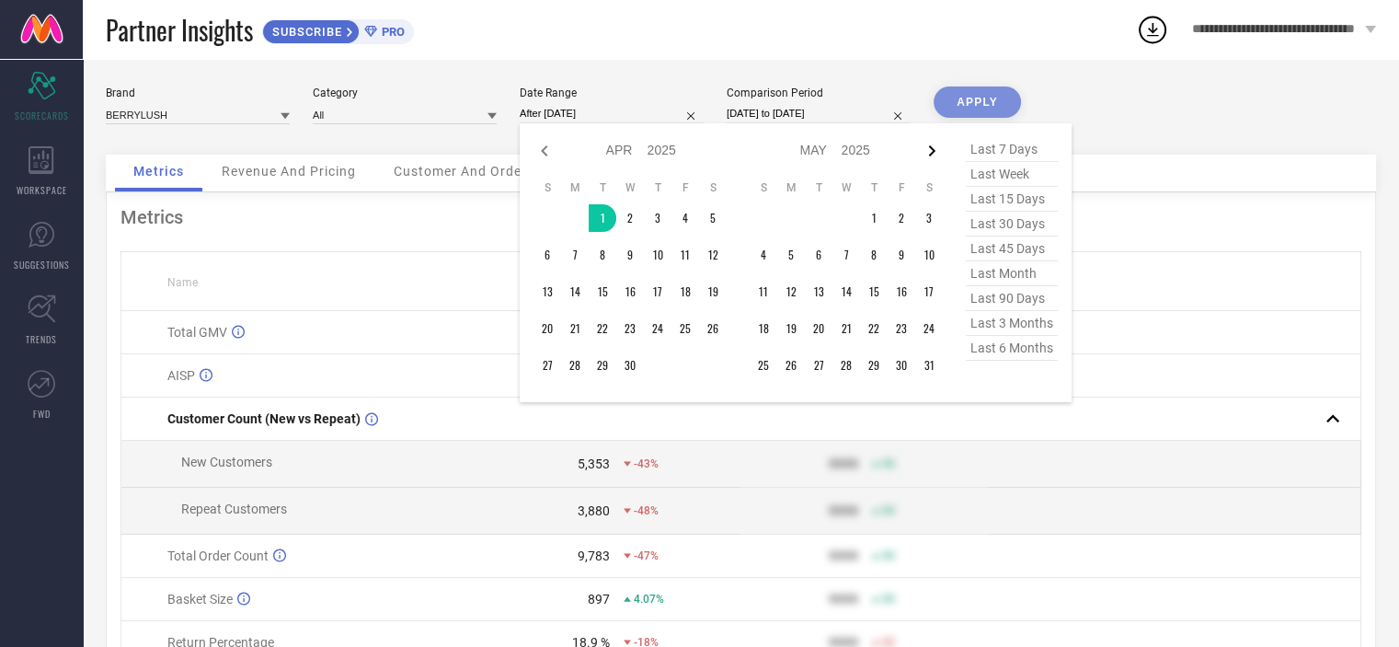
click at [927, 150] on icon at bounding box center [932, 151] width 22 height 22
select select "4"
select select "2025"
select select "5"
select select "2025"
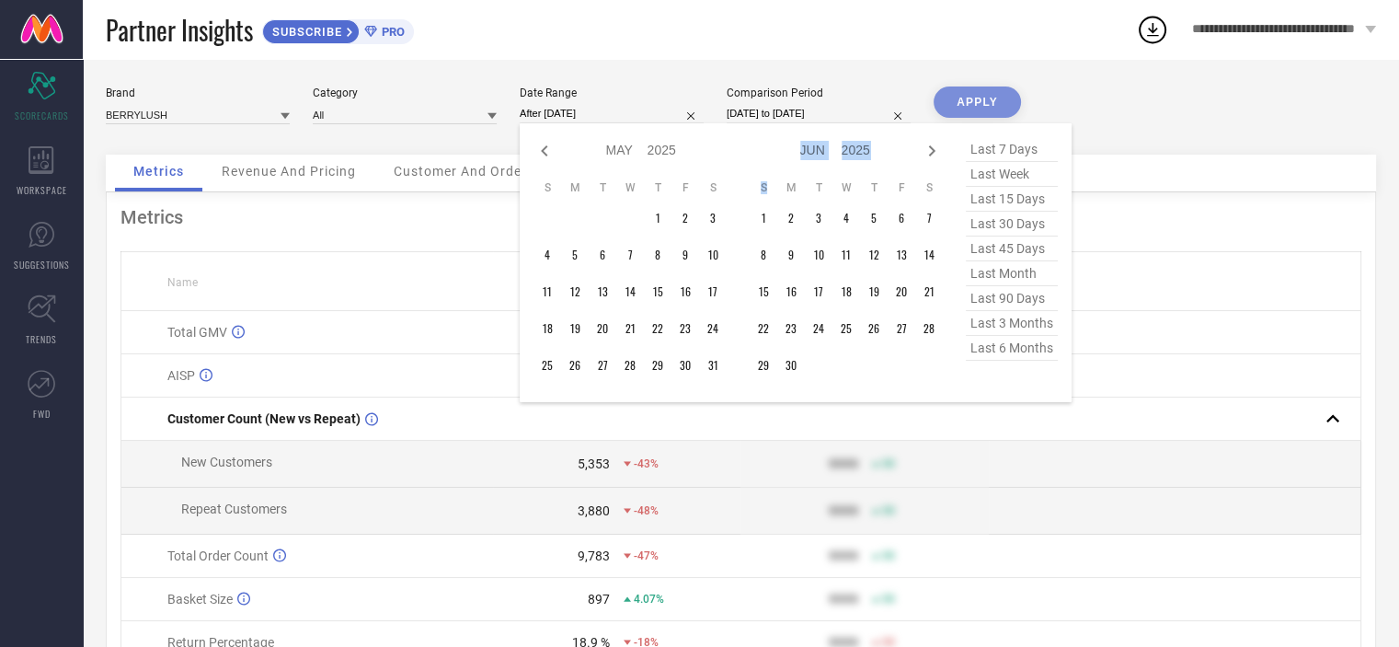
click at [927, 150] on icon at bounding box center [932, 151] width 22 height 22
select select "5"
select select "2025"
select select "6"
select select "2025"
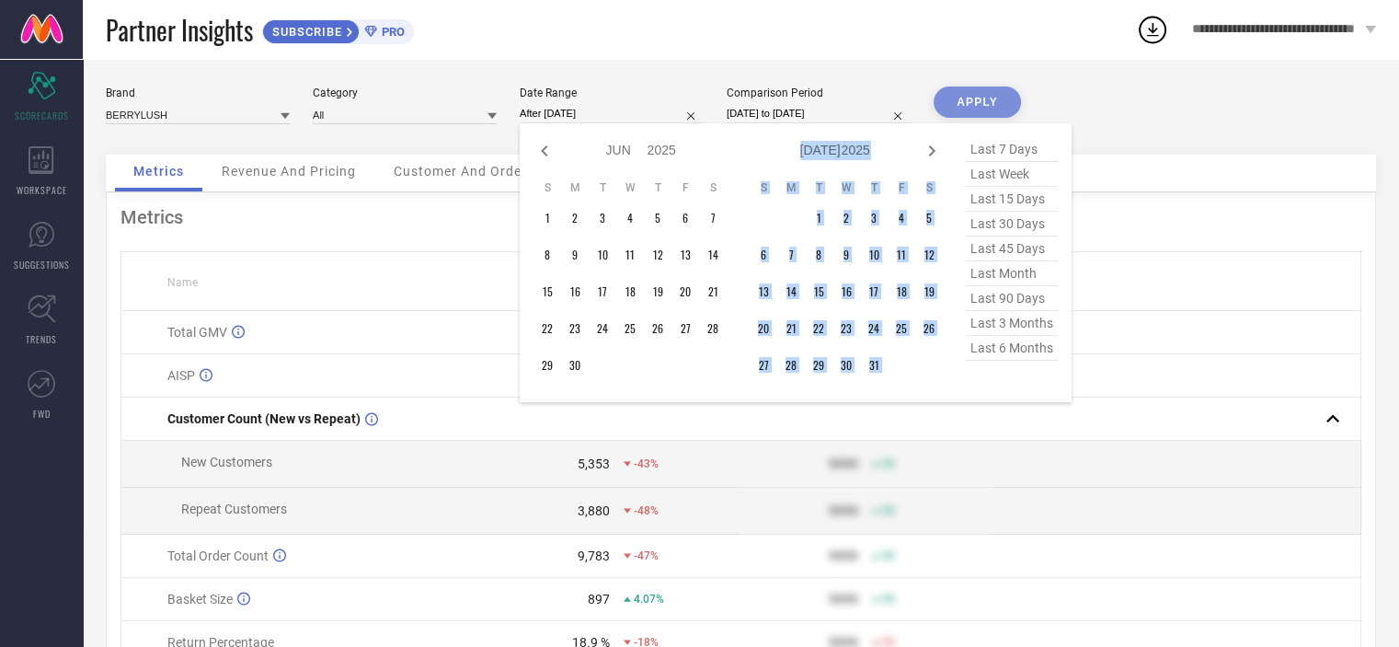
click at [927, 150] on icon at bounding box center [932, 151] width 22 height 22
select select "6"
select select "2025"
select select "7"
select select "2025"
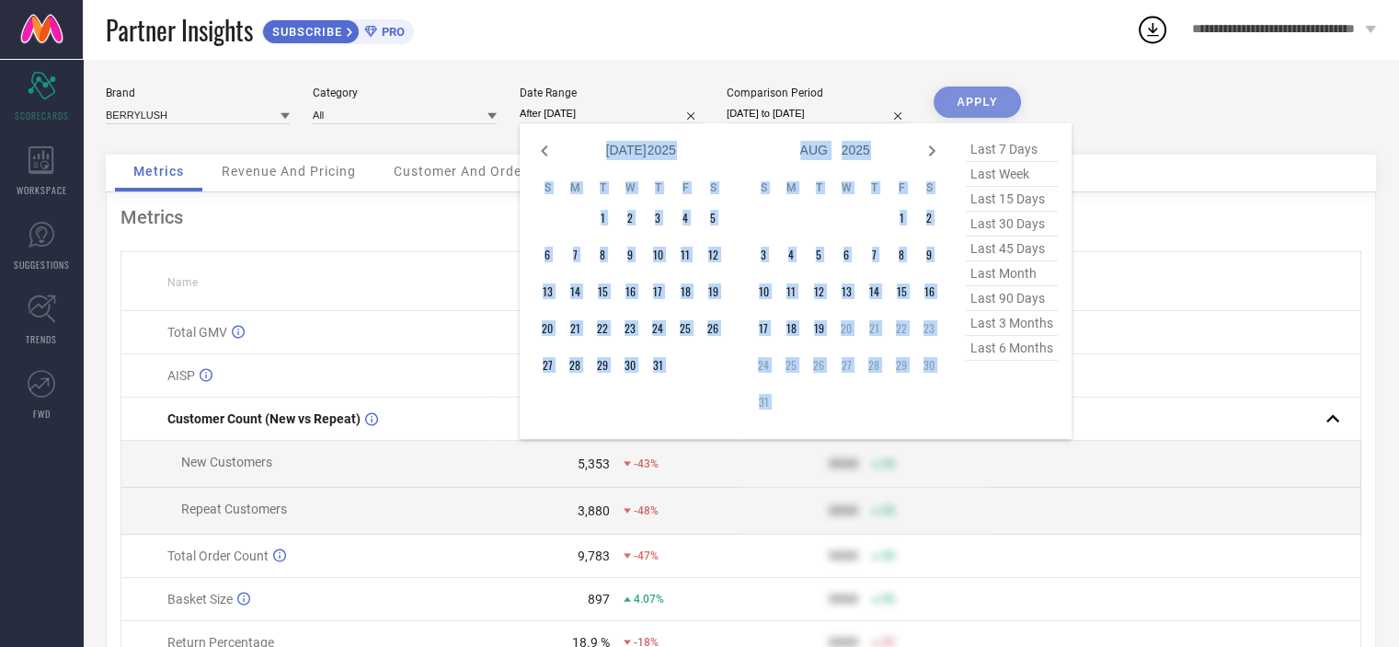
click at [903, 333] on td "22" at bounding box center [902, 329] width 28 height 28
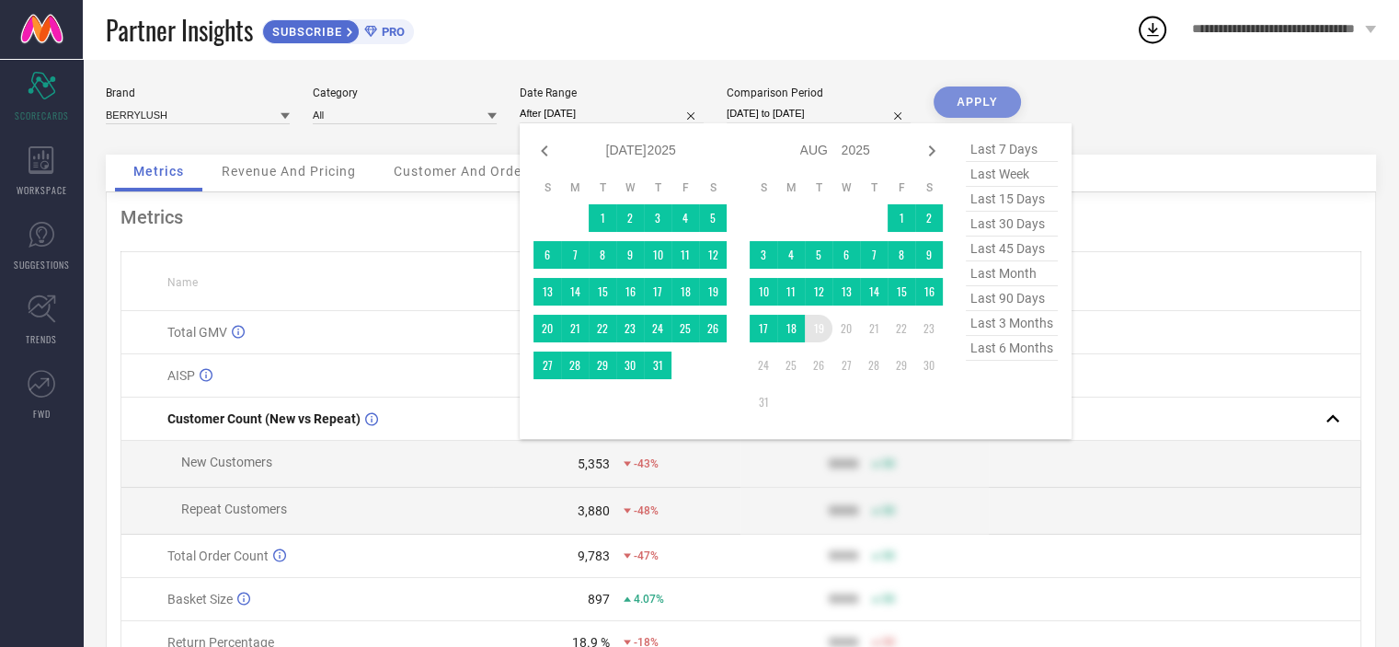
type input "[DATE] to [DATE]"
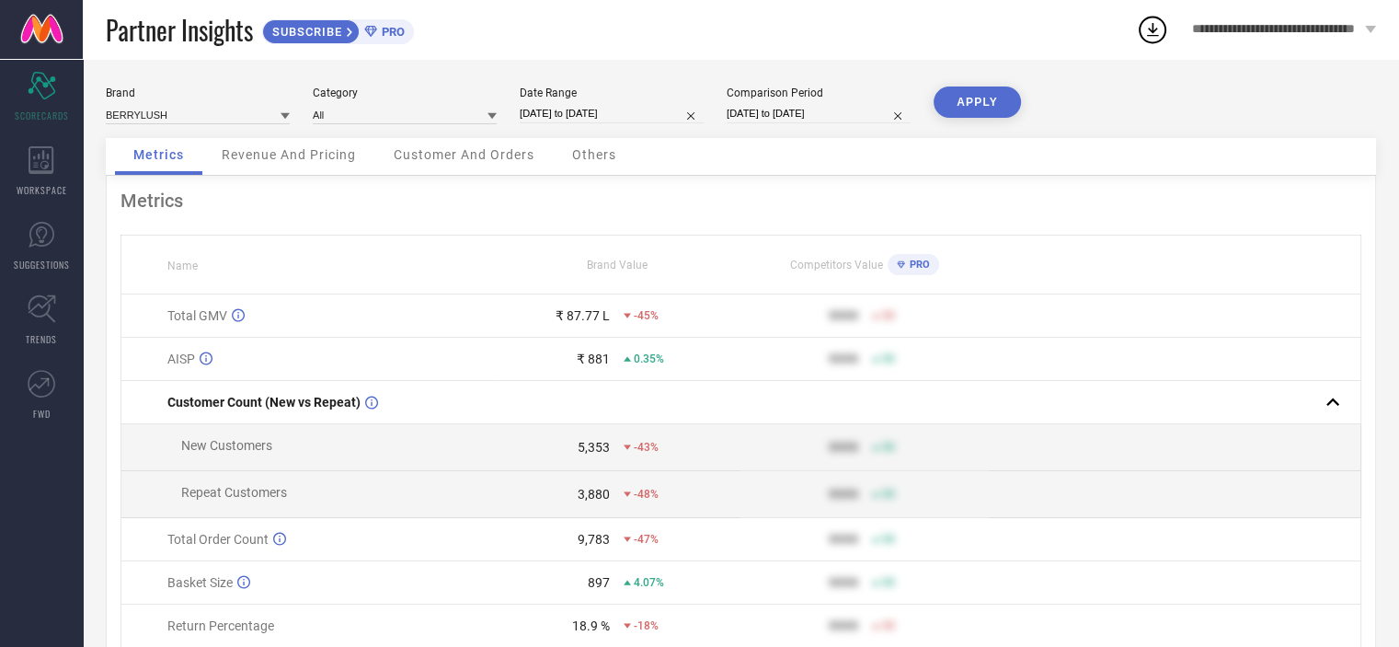
drag, startPoint x: 988, startPoint y: 99, endPoint x: 986, endPoint y: 86, distance: 13.0
click at [986, 86] on button "APPLY" at bounding box center [977, 101] width 87 height 31
